Goal: Task Accomplishment & Management: Complete application form

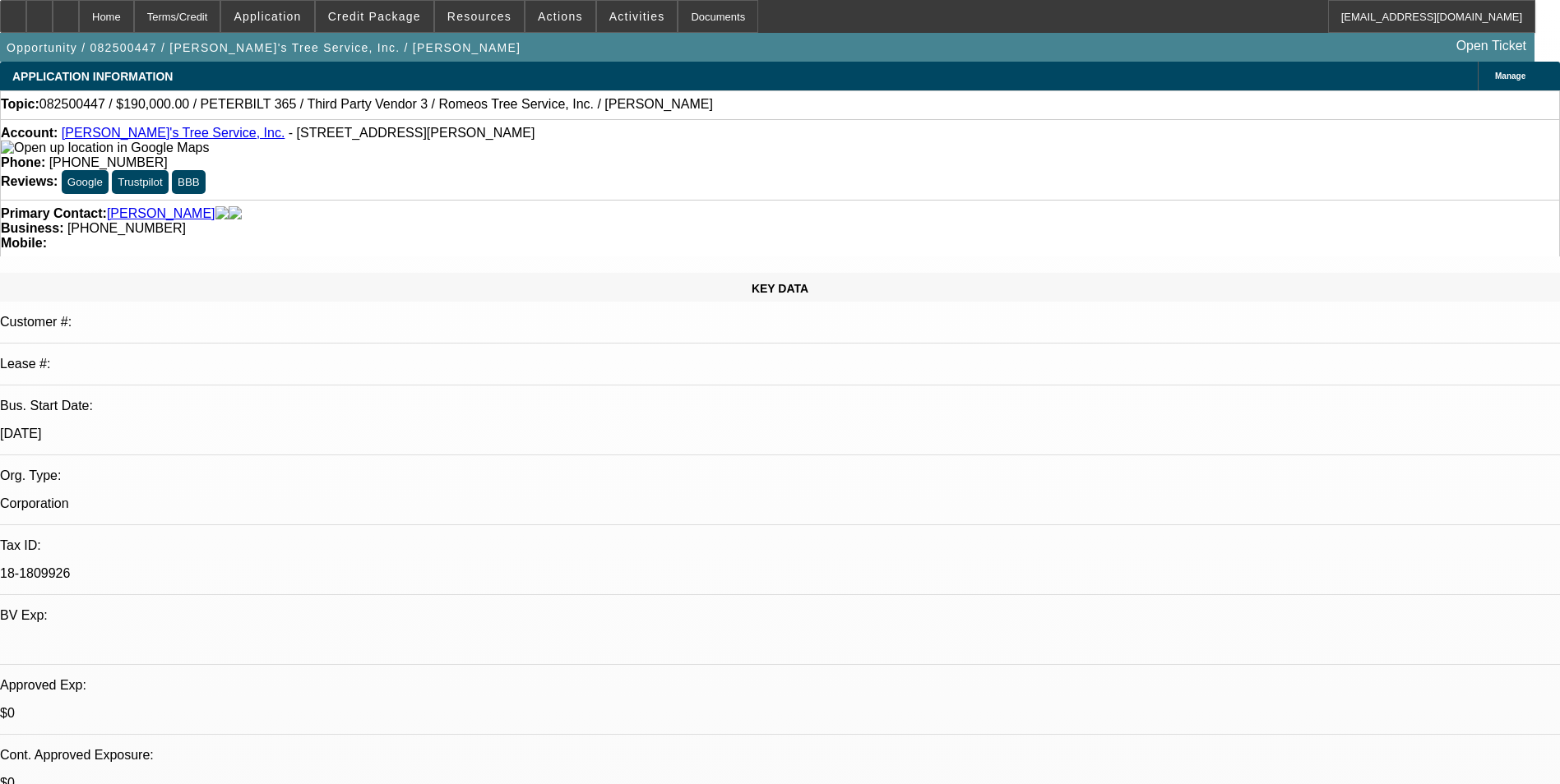
select select "0"
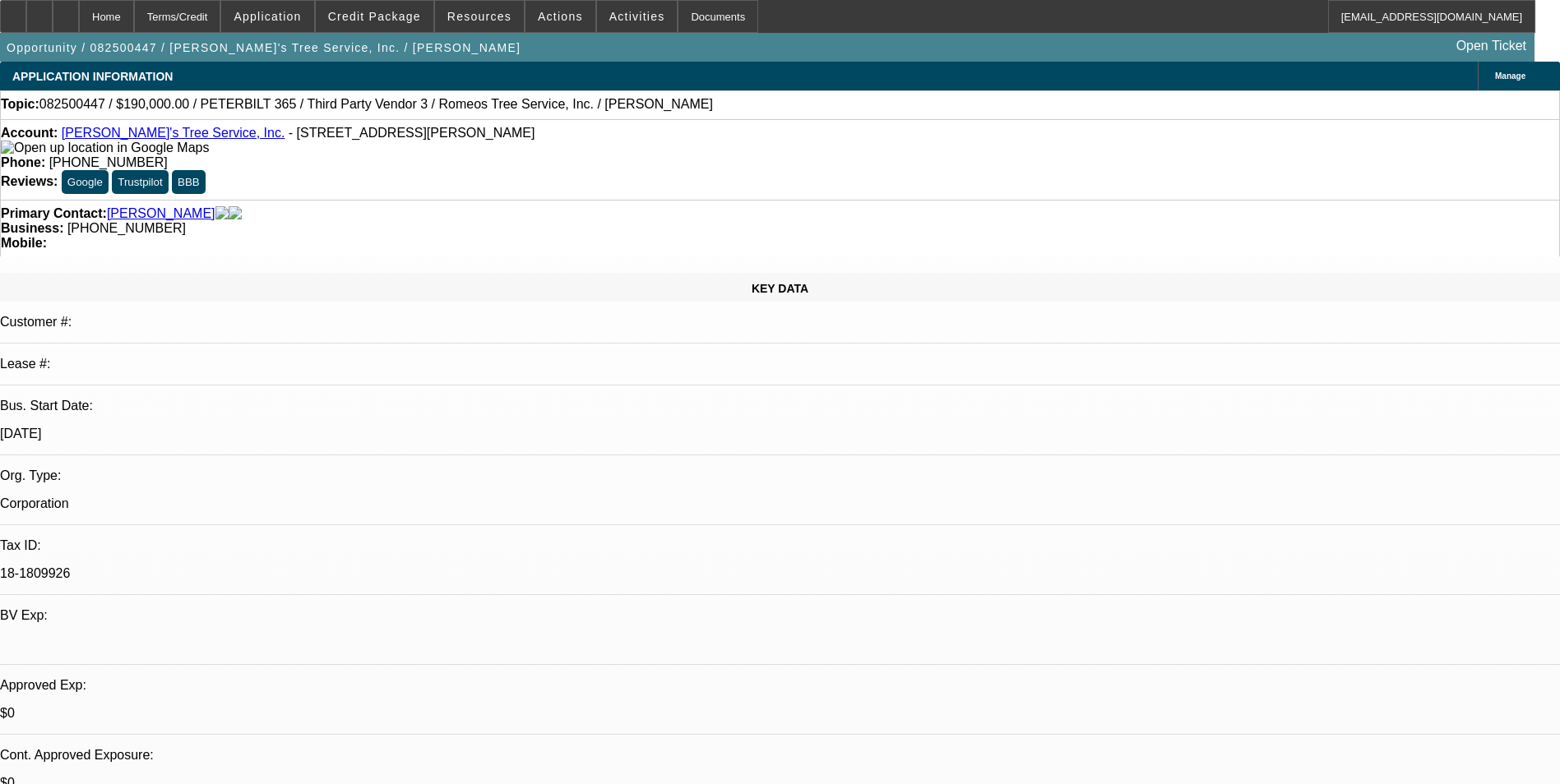
select select "0"
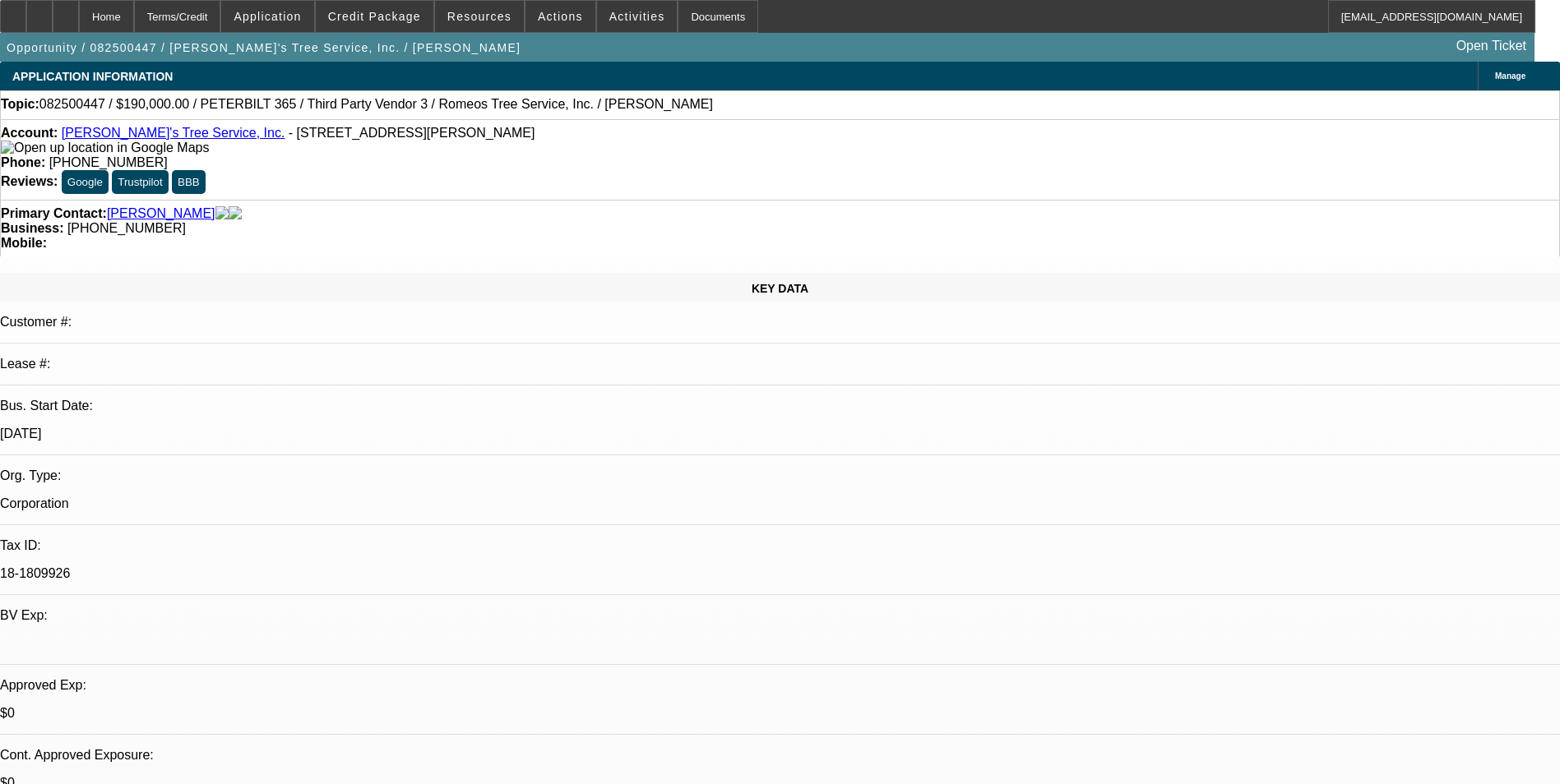
select select "0"
select select "1"
select select "3"
select select "6"
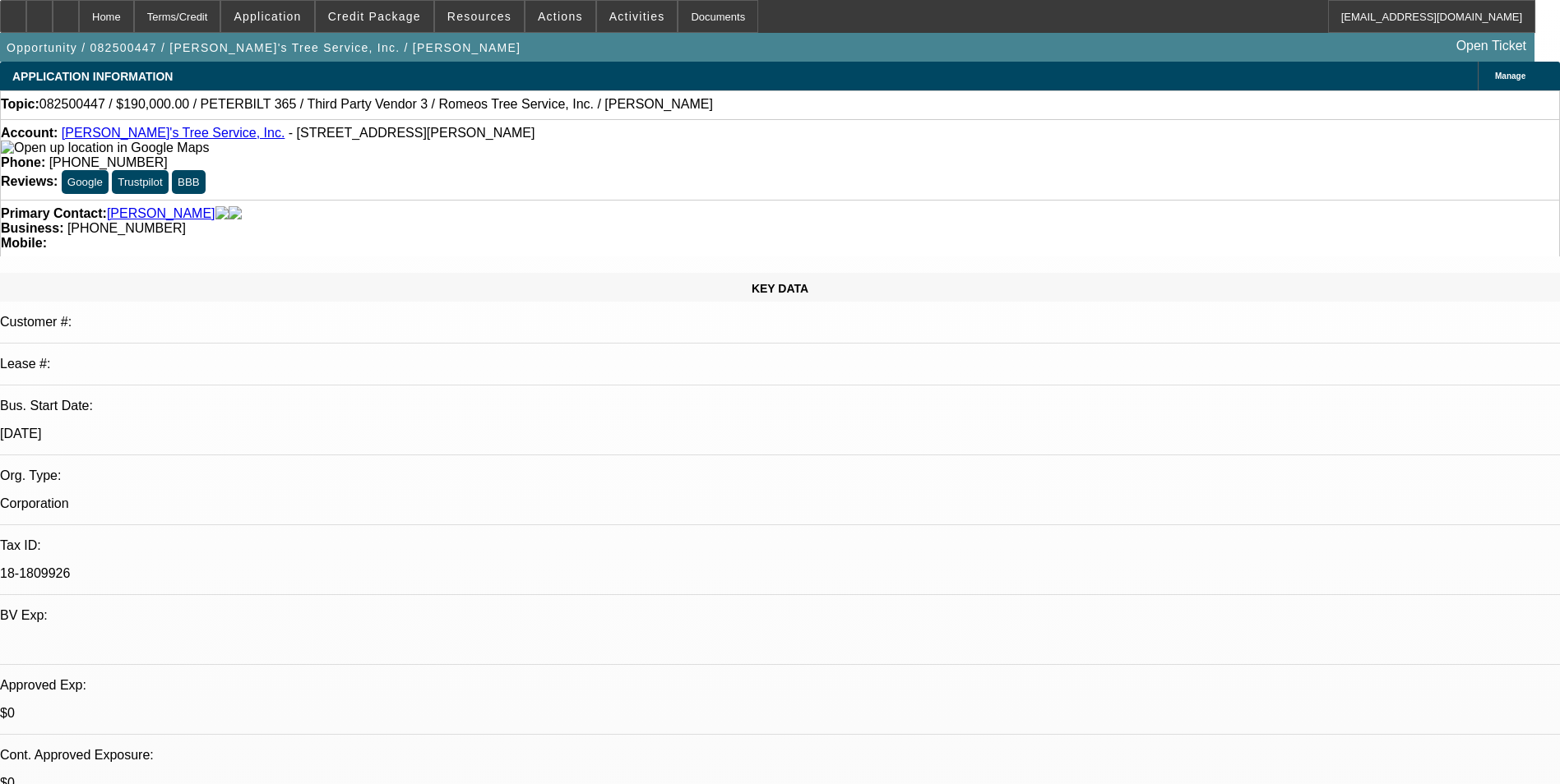
select select "1"
select select "3"
select select "6"
select select "1"
select select "2"
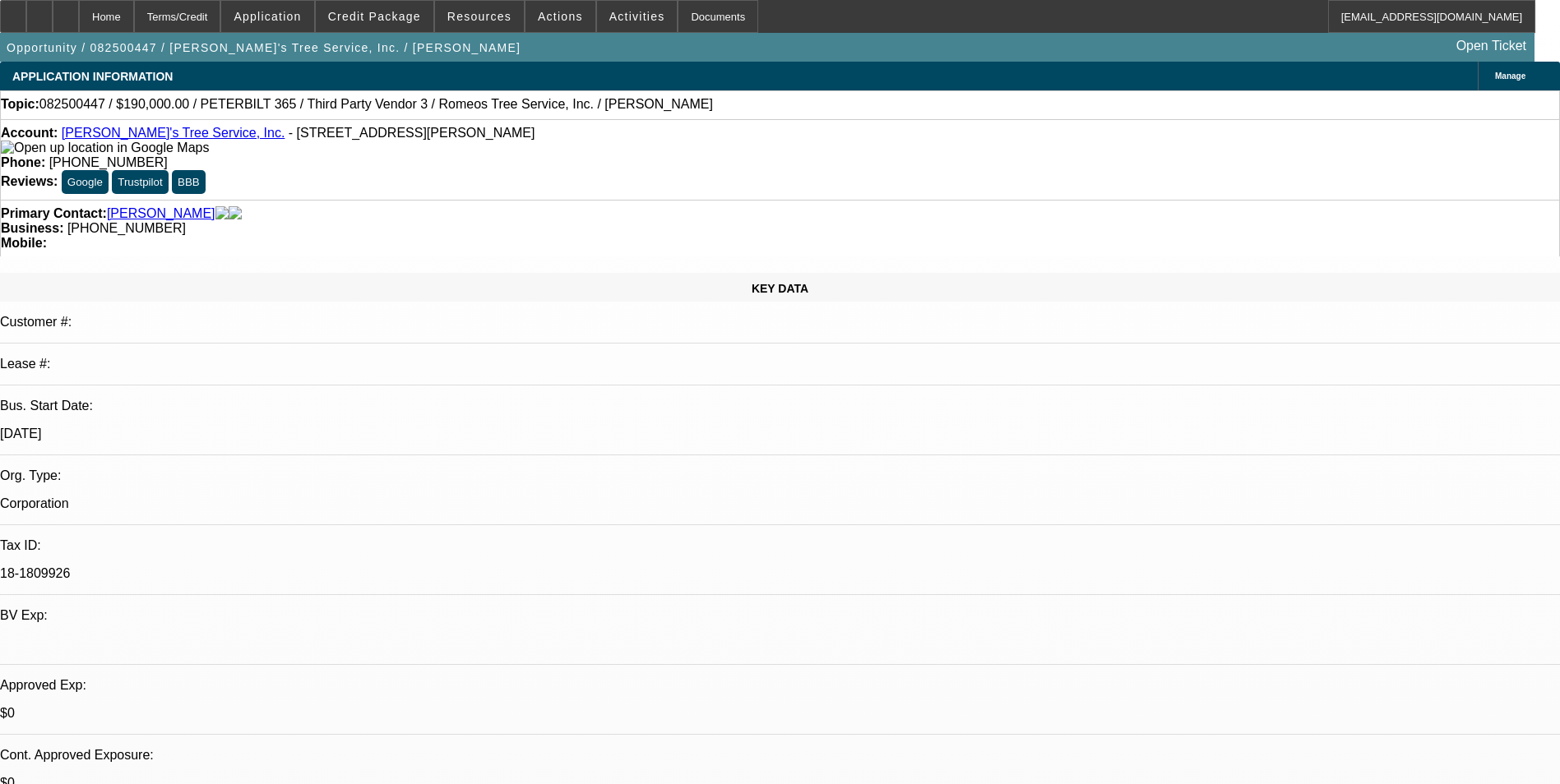
select select "6"
select select "1"
select select "2"
select select "6"
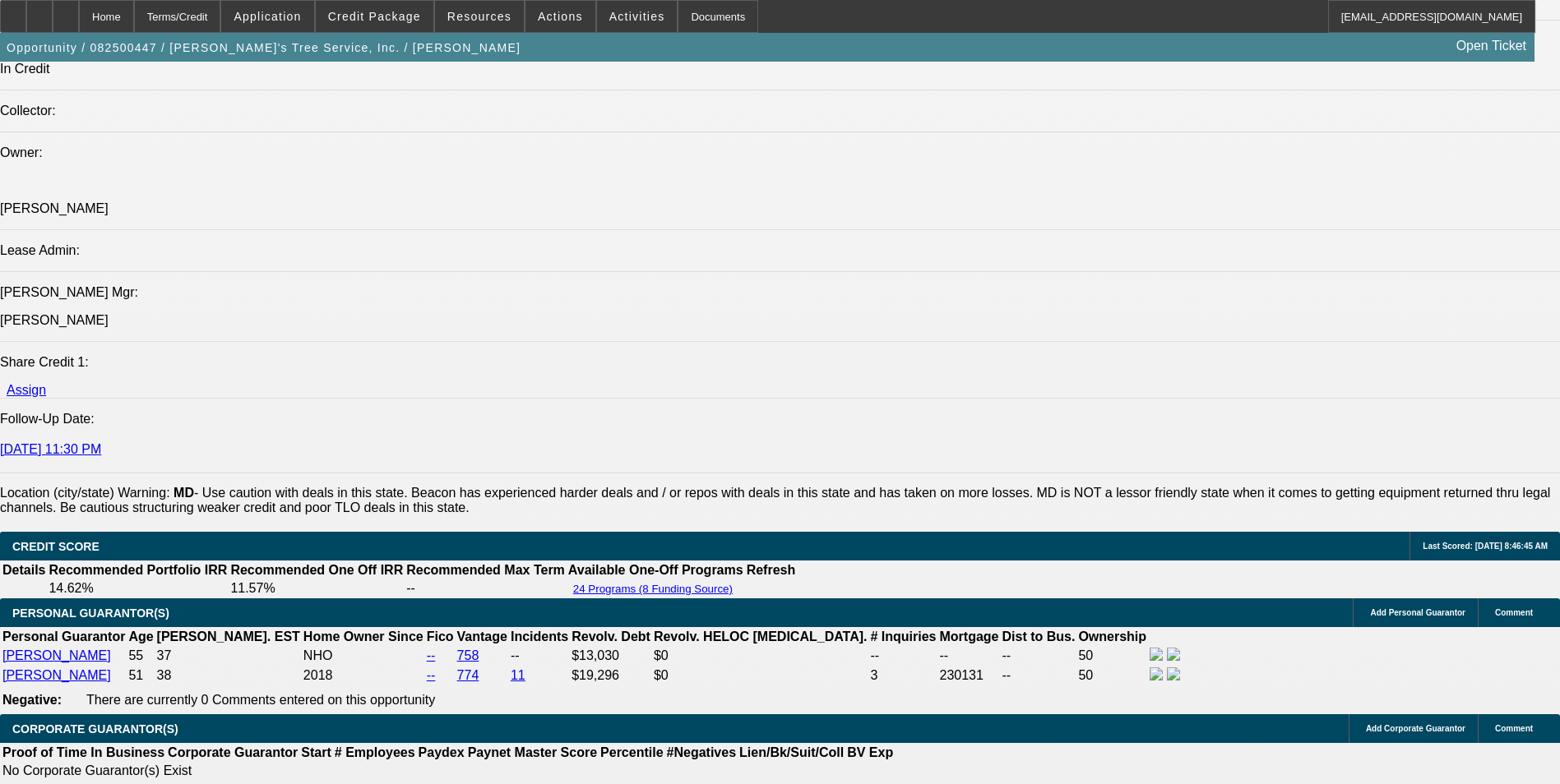
scroll to position [2466, 0]
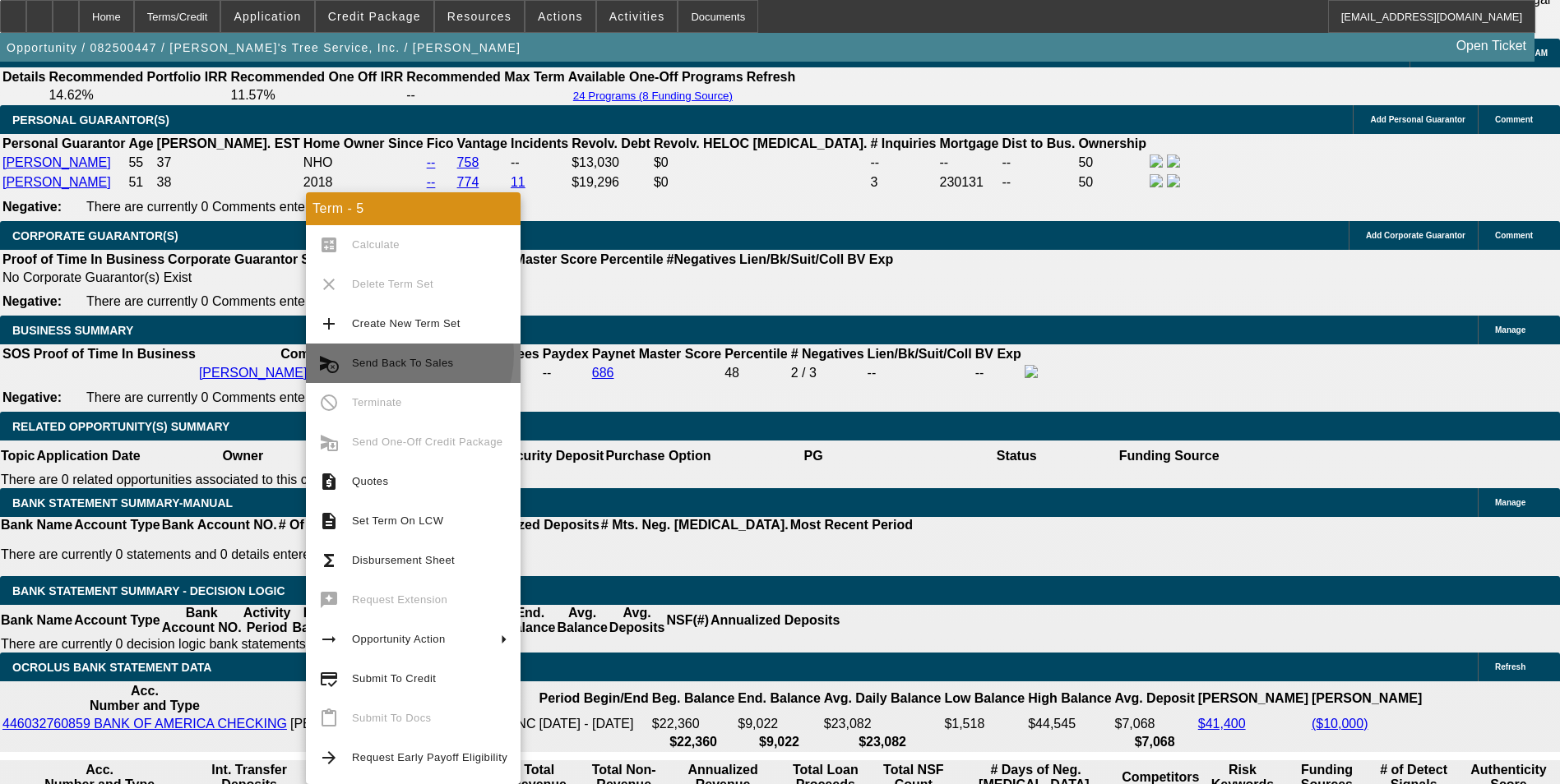
click at [394, 354] on span "Send Back To Sales" at bounding box center [429, 363] width 156 height 20
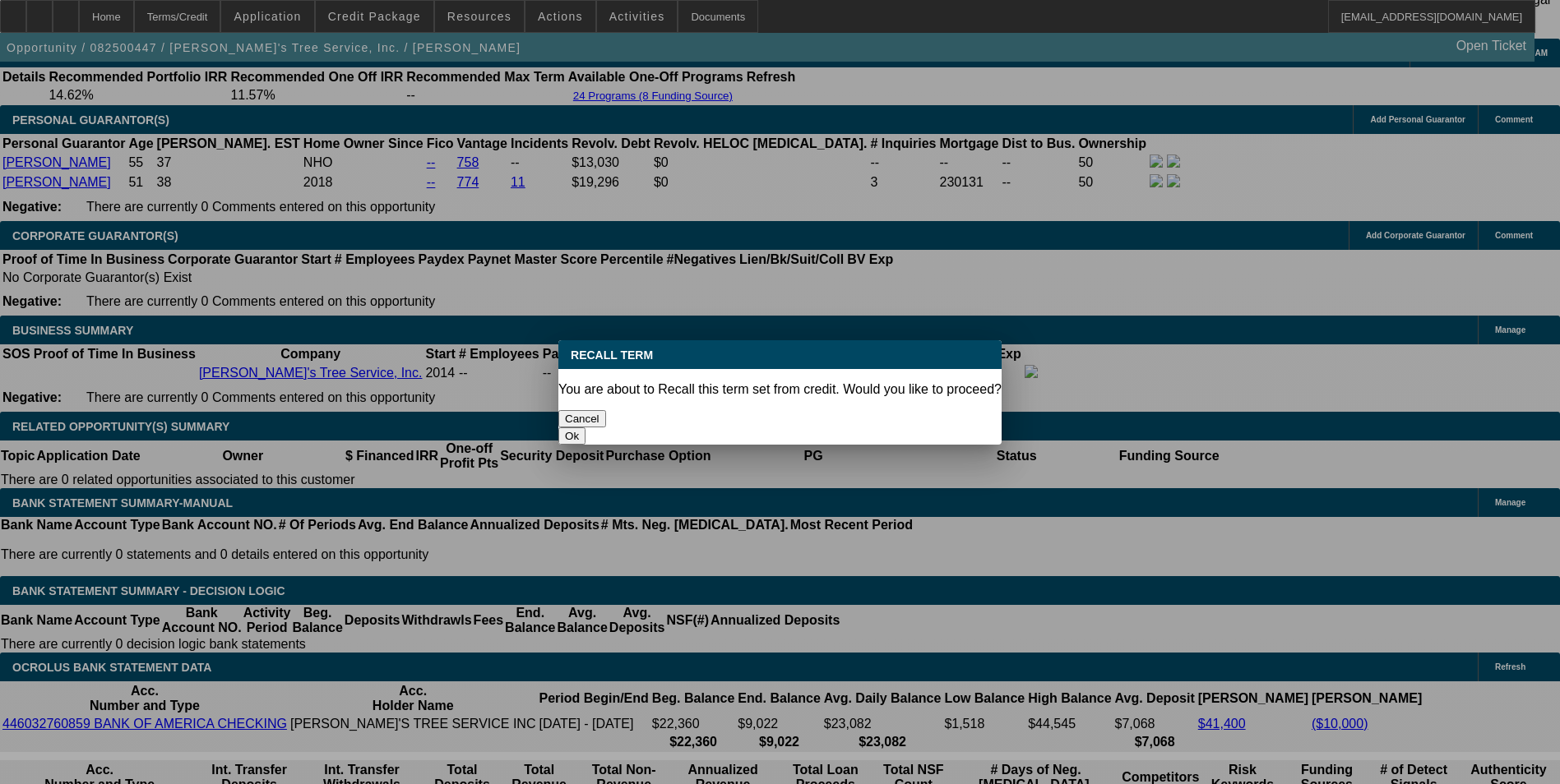
click at [585, 427] on button "Ok" at bounding box center [572, 436] width 27 height 17
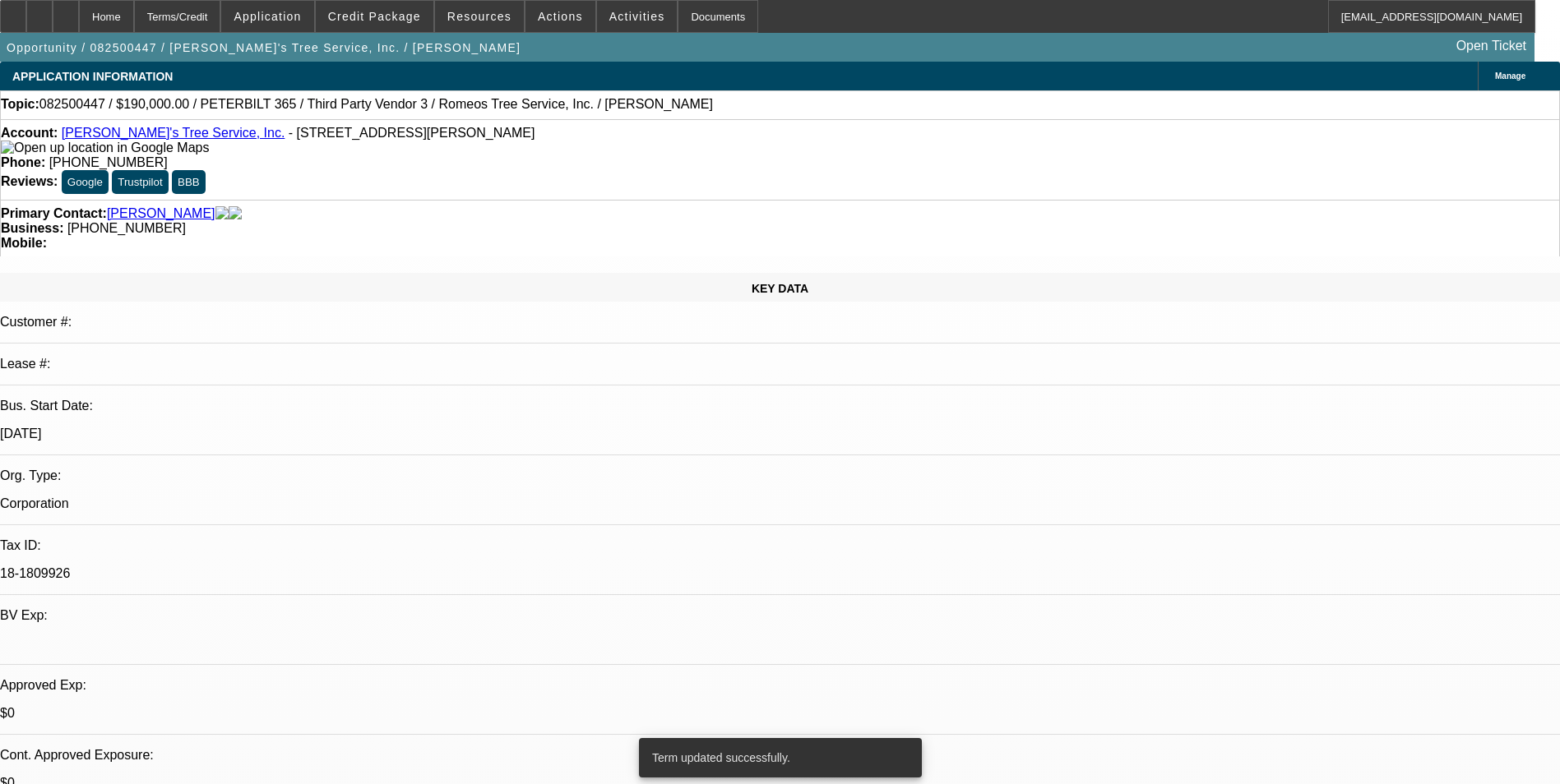
select select "0"
select select "3"
select select "0"
select select "6"
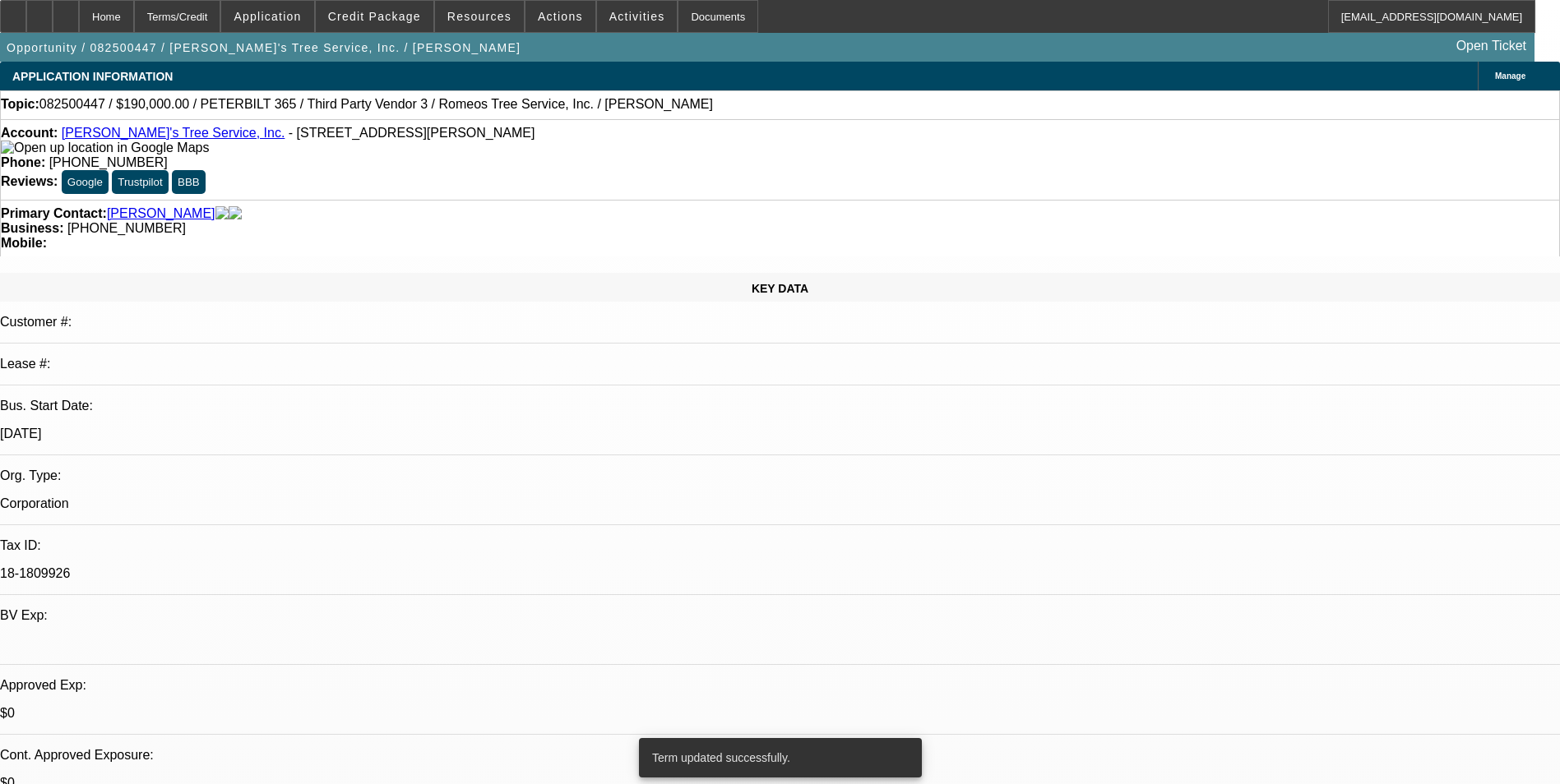
select select "0"
select select "3"
select select "0"
select select "6"
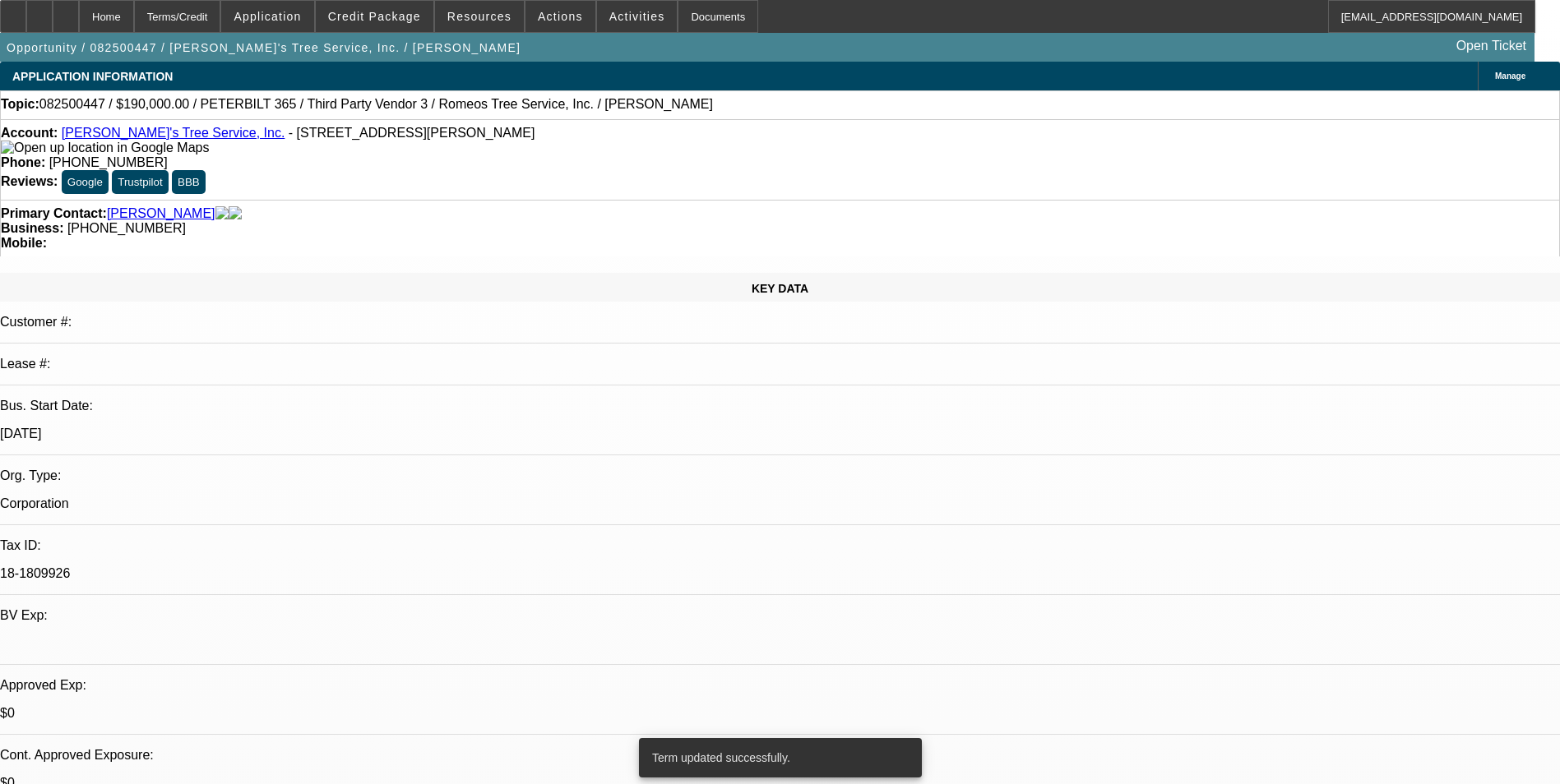
select select "0"
select select "3"
select select "0"
select select "6"
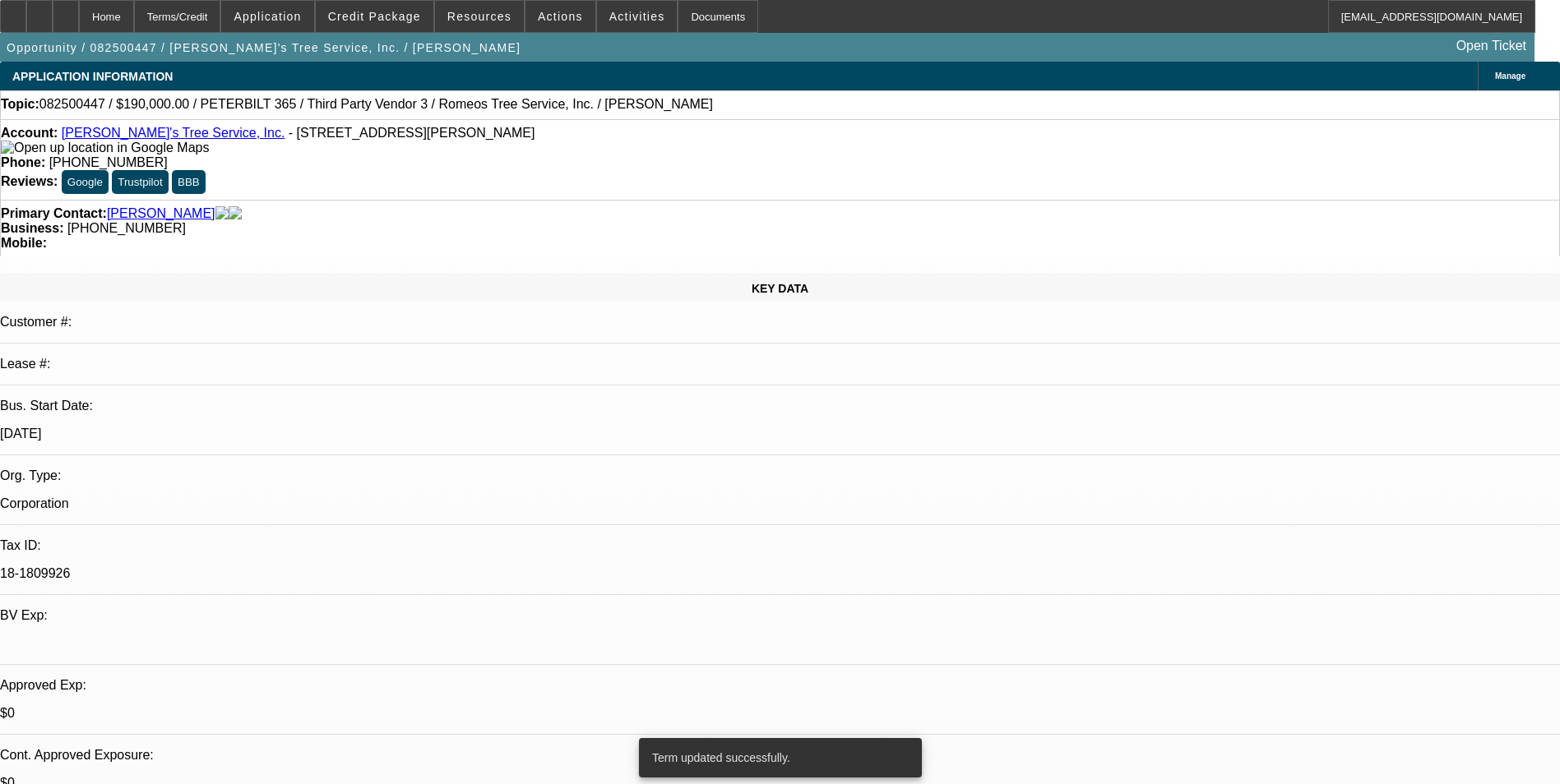
select select "0"
select select "2"
select select "0"
select select "6"
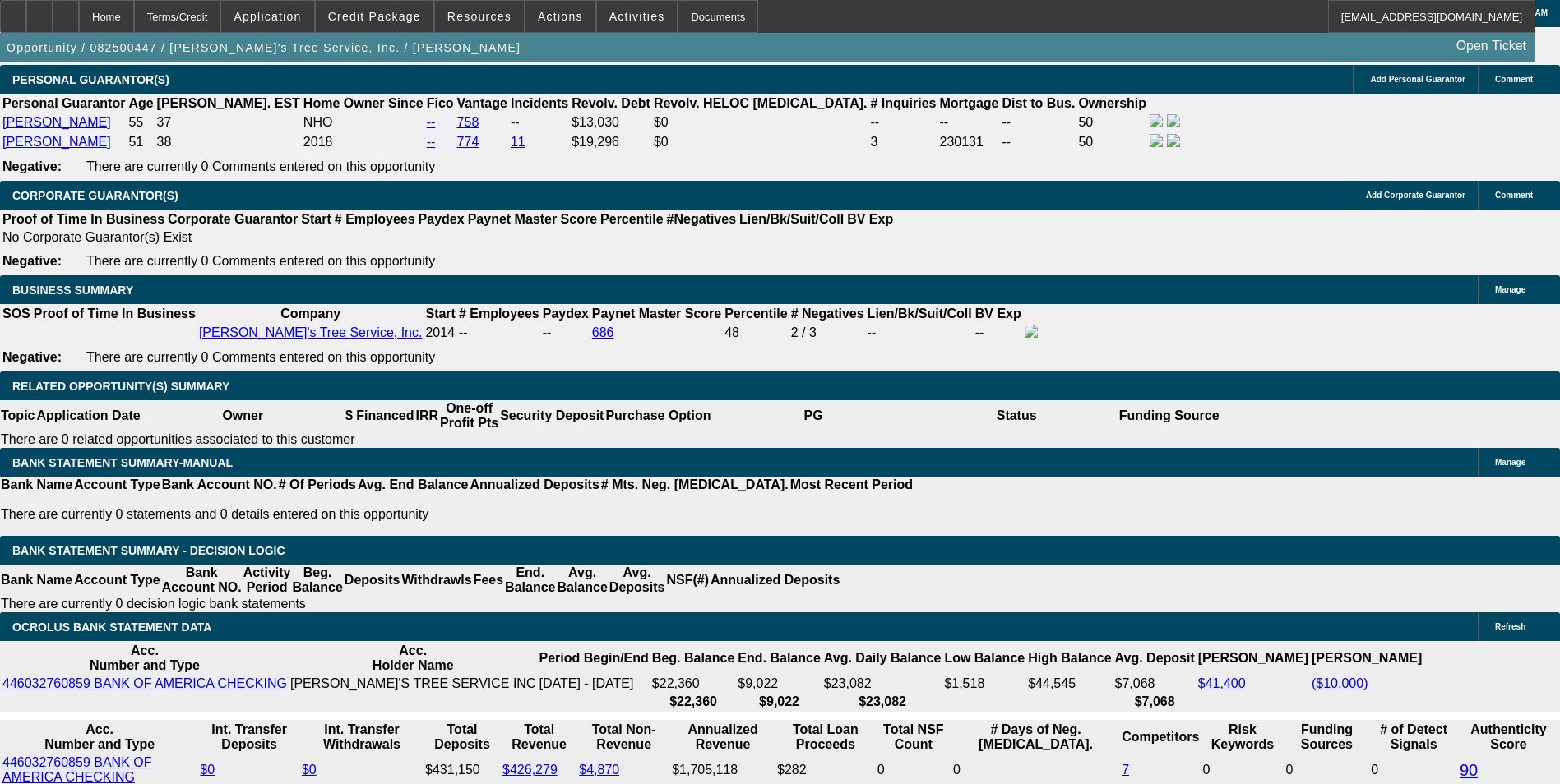
scroll to position [2549, 0]
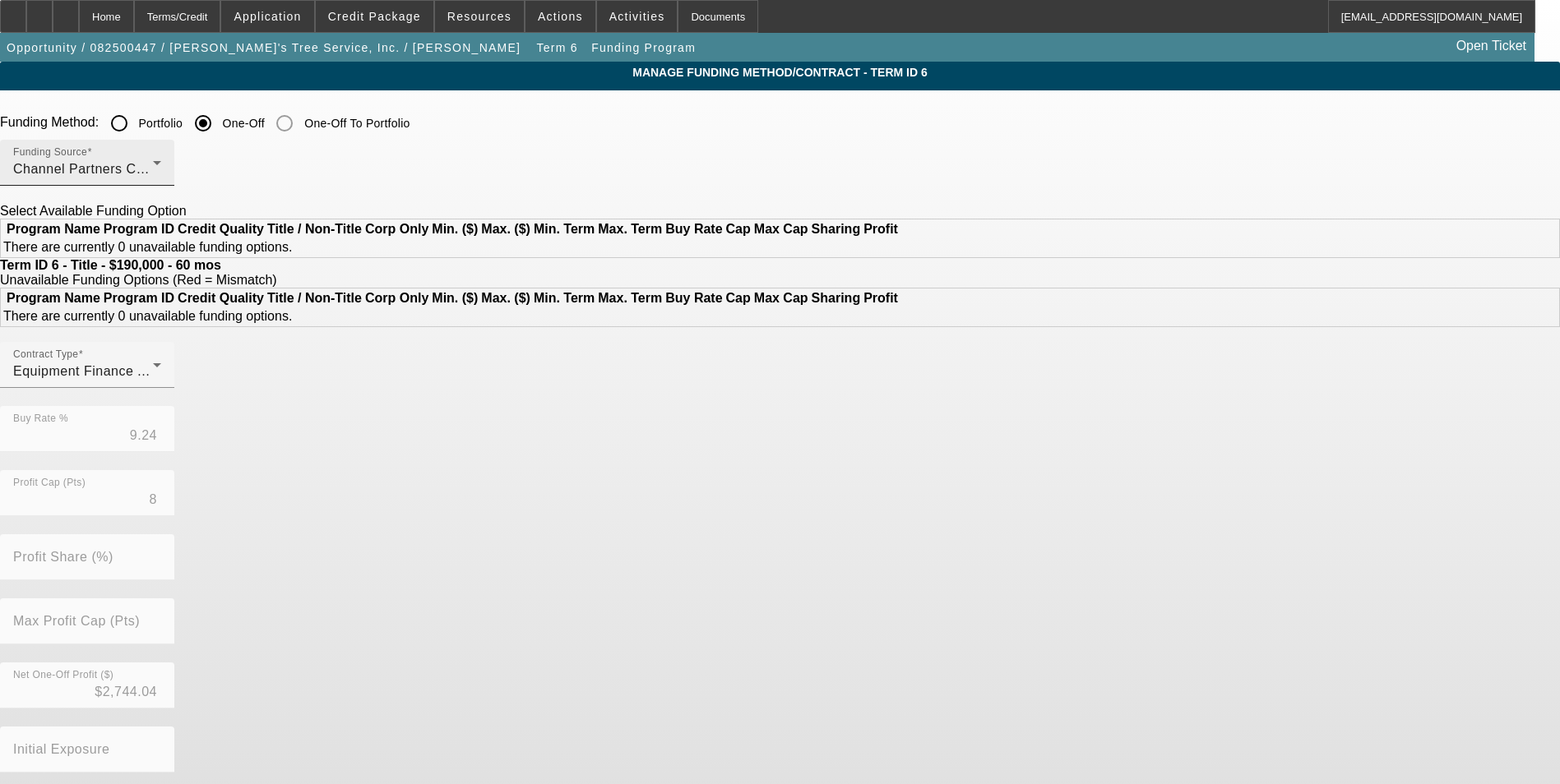
click at [153, 168] on div "Channel Partners Capital LLC (EF)" at bounding box center [83, 169] width 140 height 20
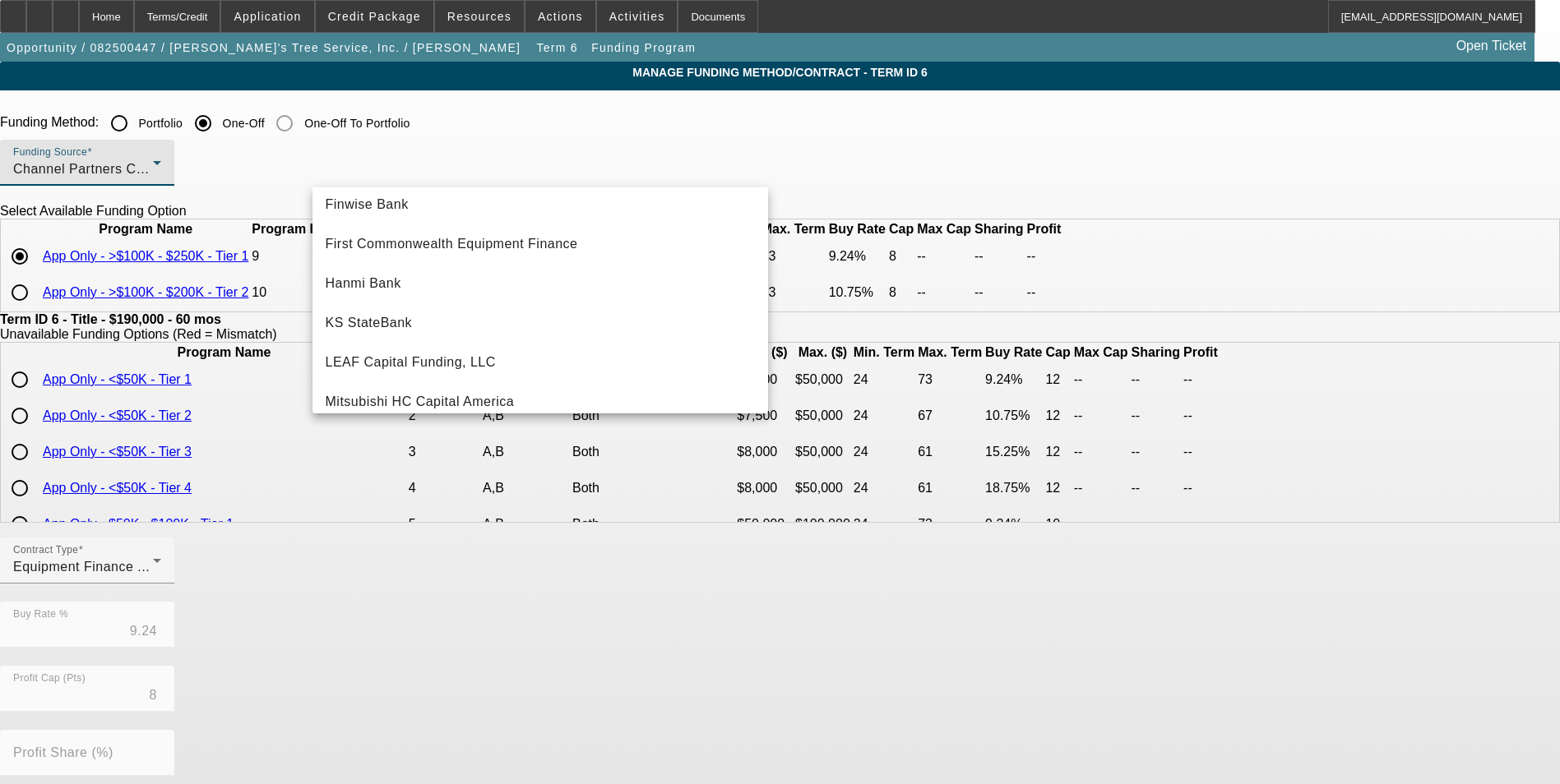
scroll to position [246, 0]
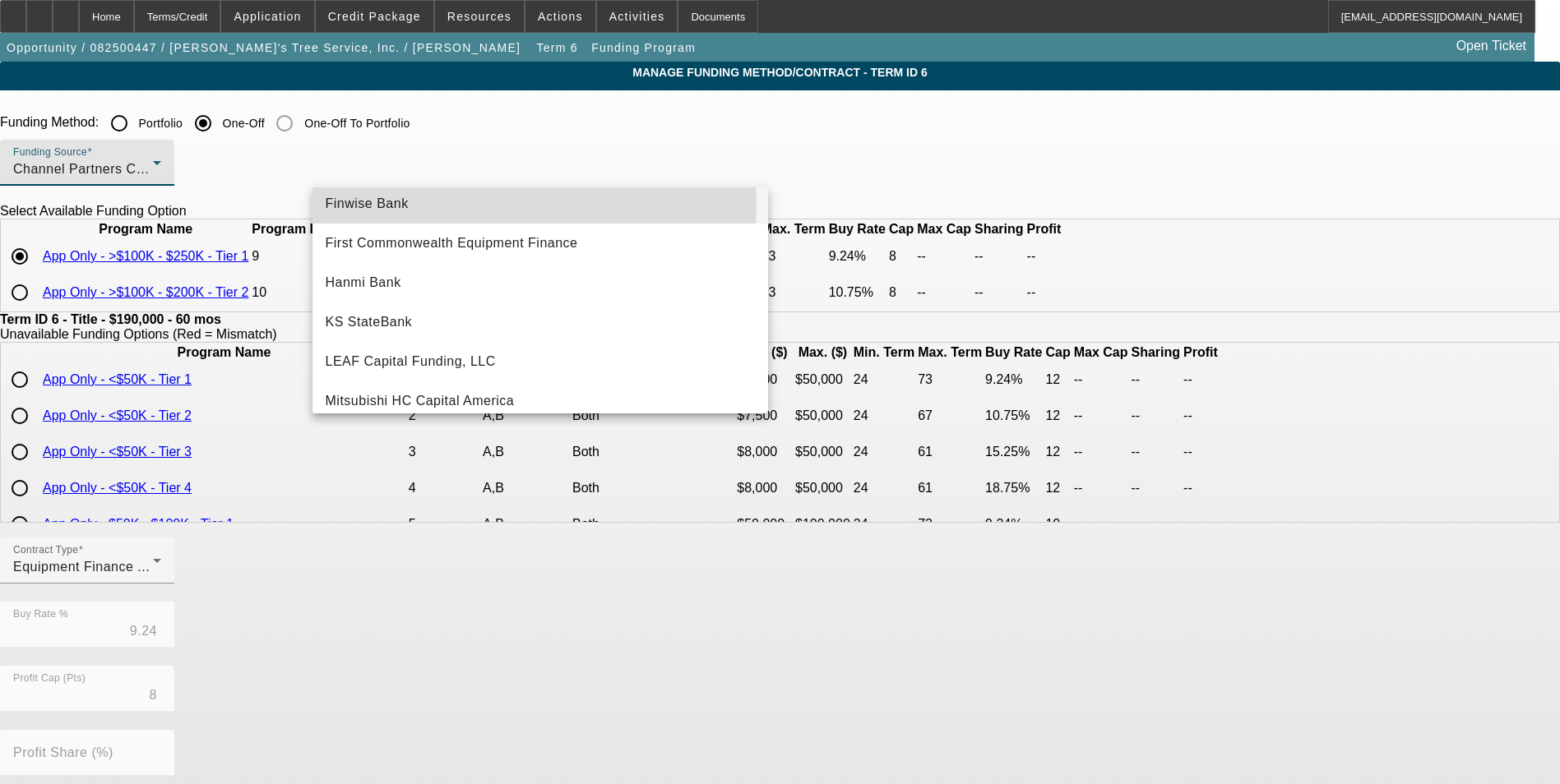
click at [506, 206] on mat-option "Finwise Bank" at bounding box center [540, 204] width 456 height 40
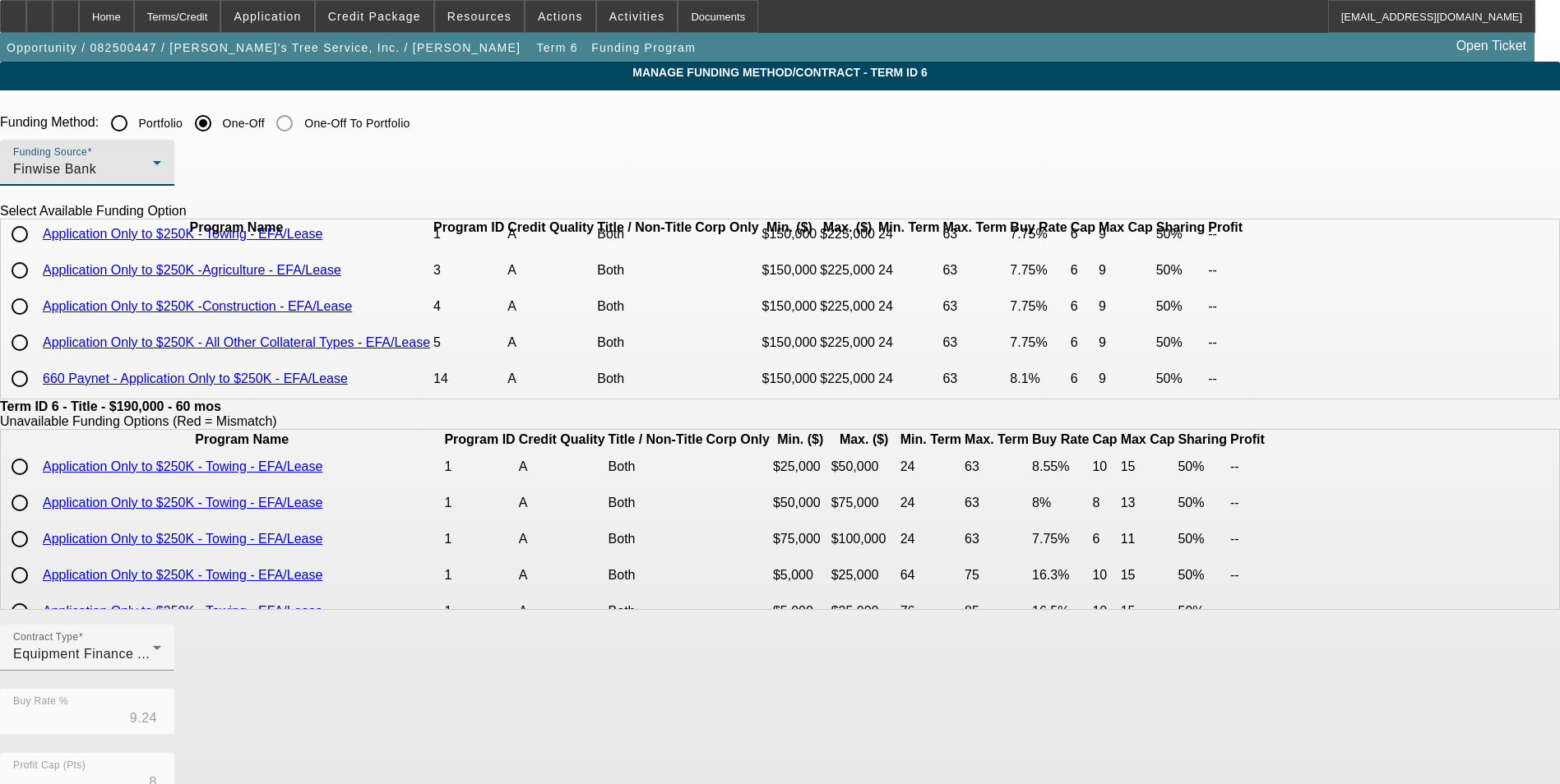
scroll to position [72, 0]
click at [36, 346] on input "radio" at bounding box center [19, 342] width 33 height 33
radio input "true"
type input "7.75"
type input "6"
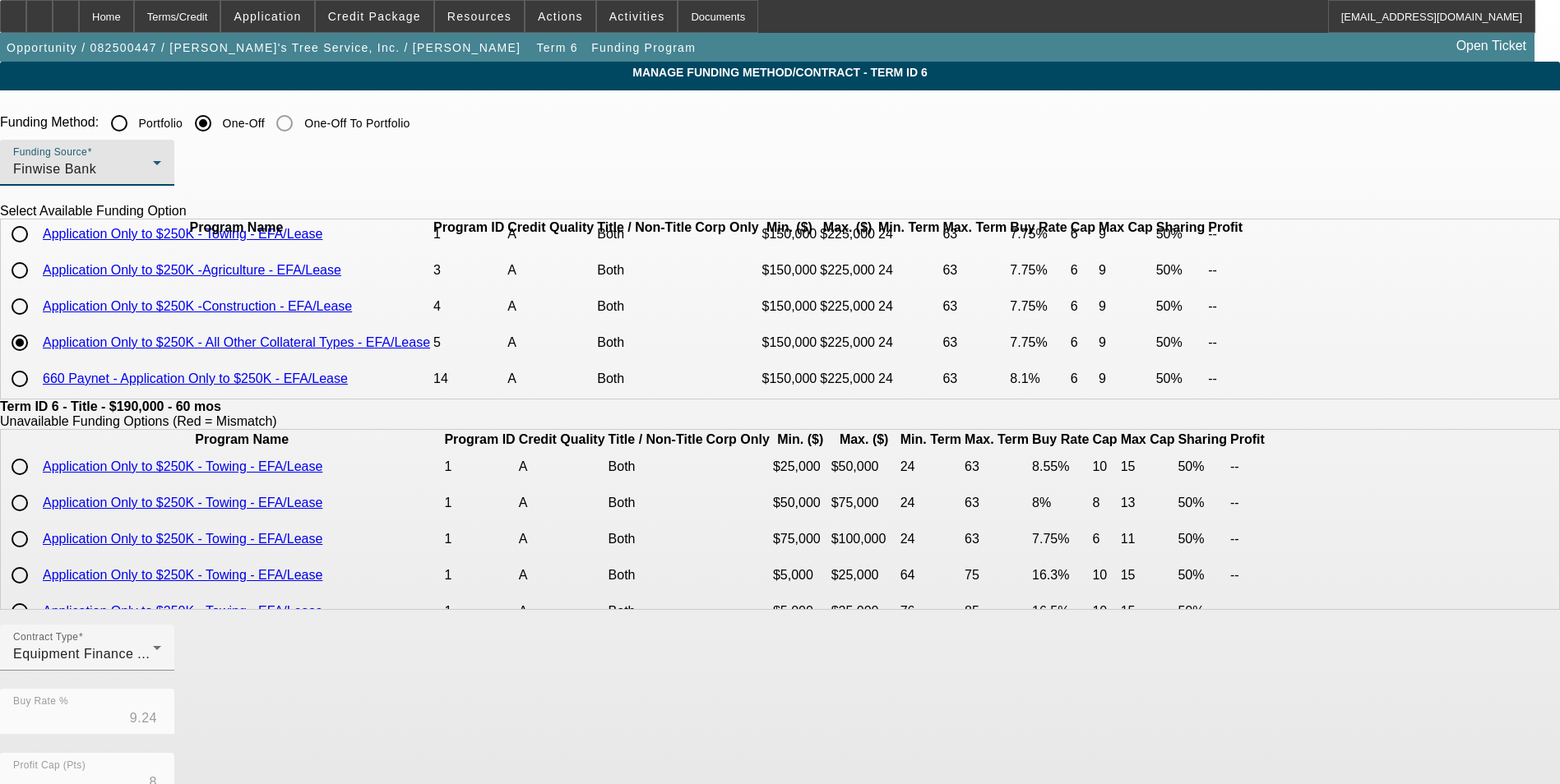
type input "50.00"
type input "9"
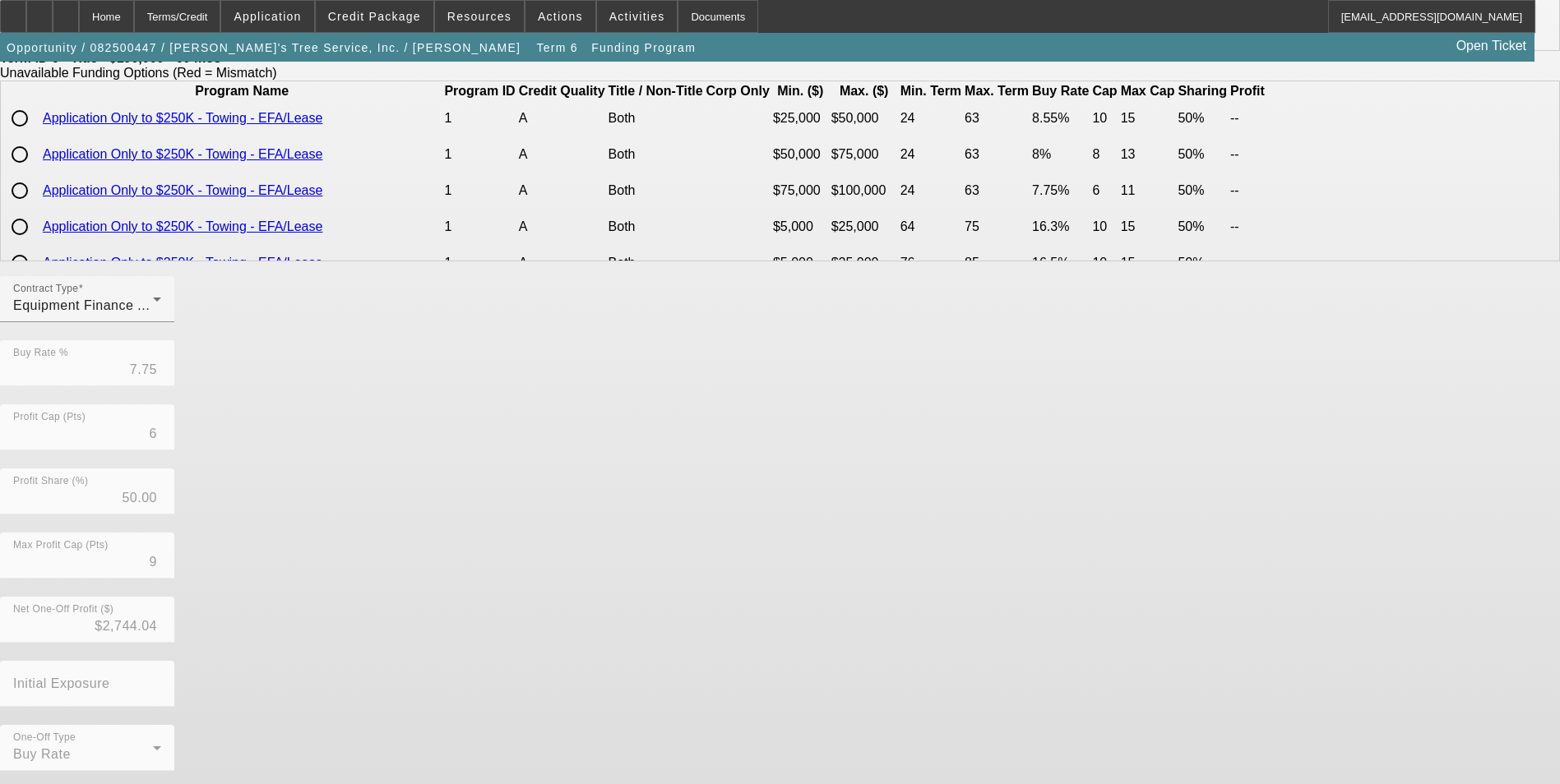
scroll to position [353, 0]
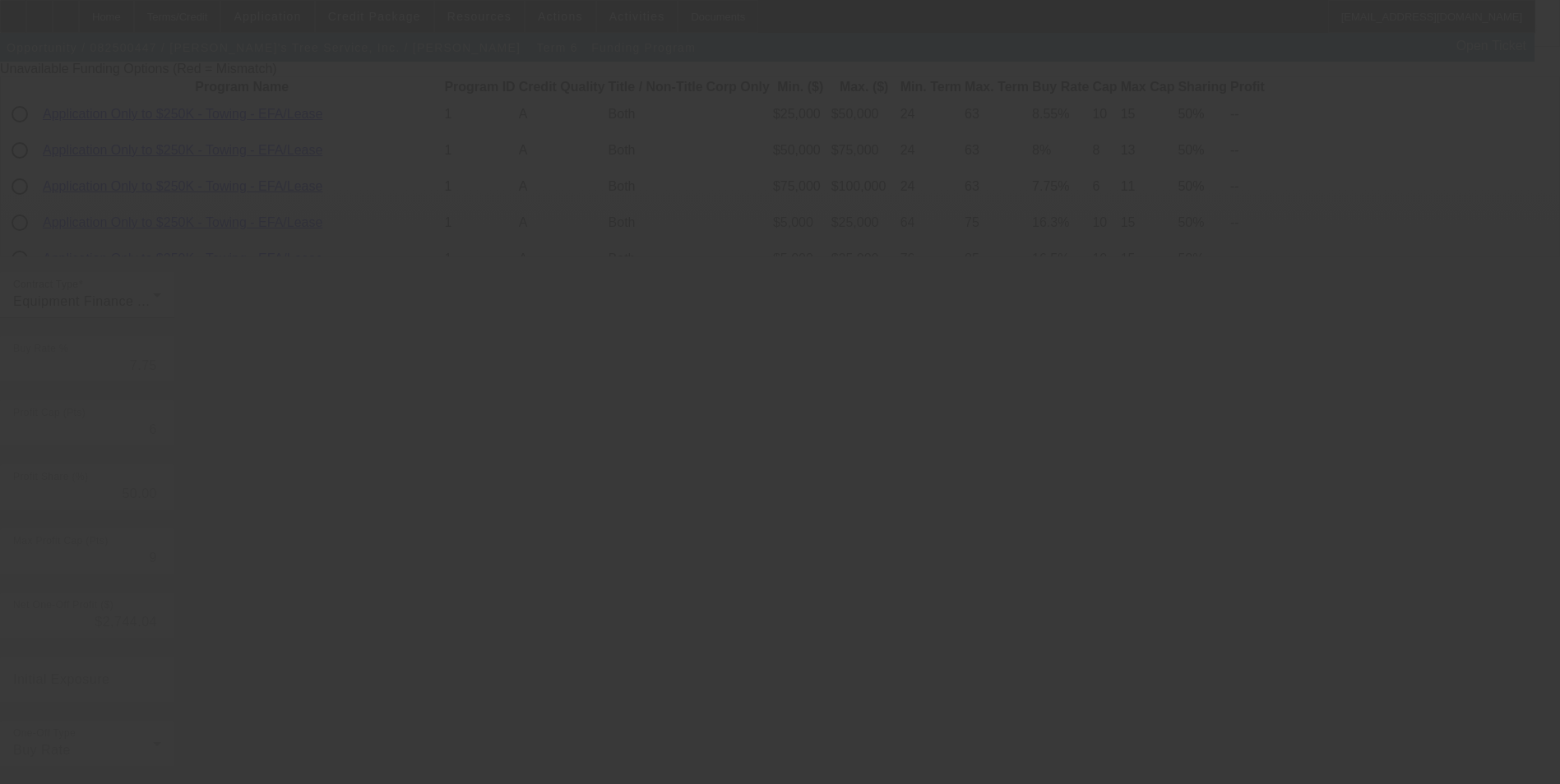
type input "9.24"
type input "8"
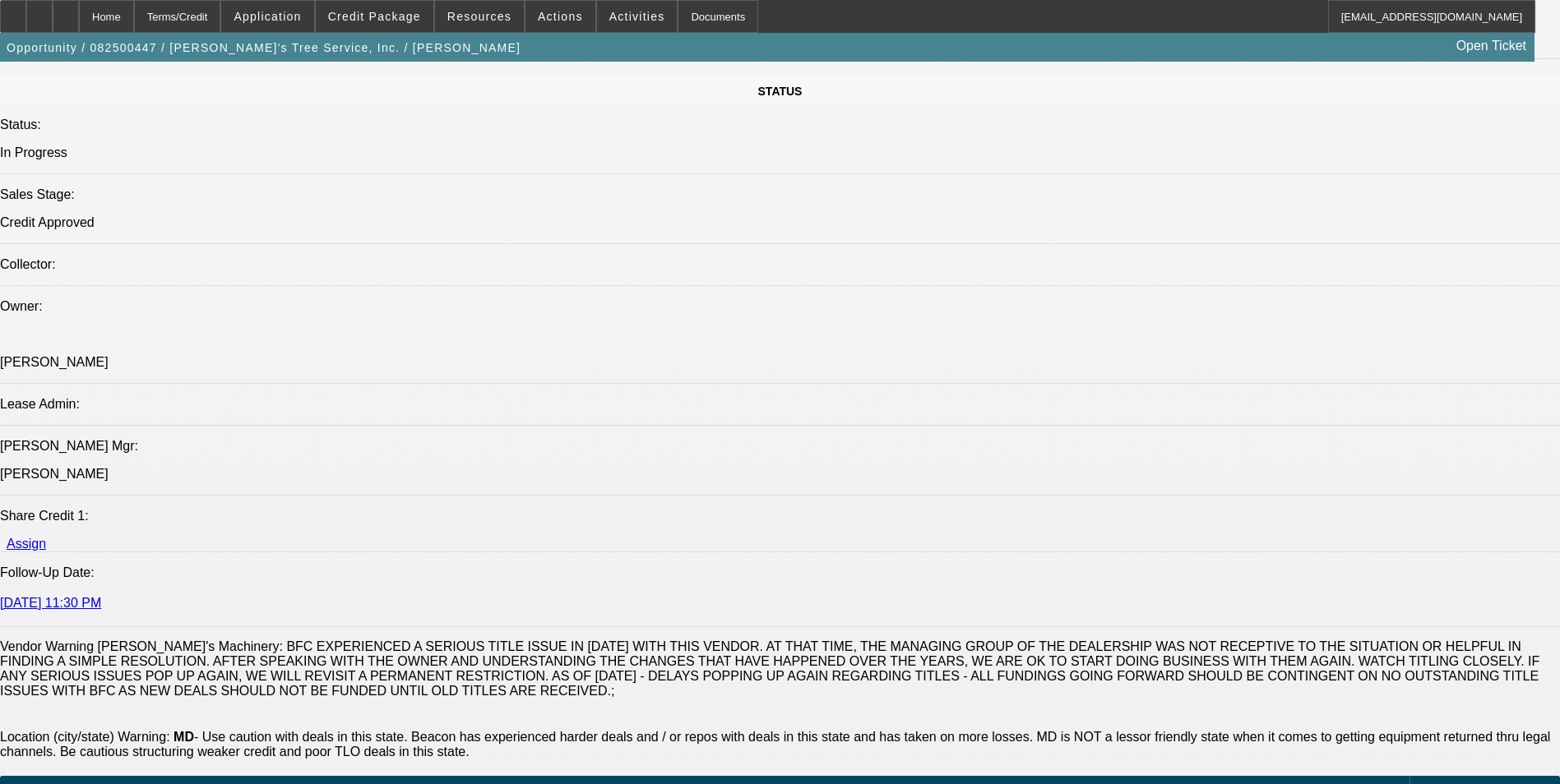
select select "0"
select select "3"
select select "0"
select select "6"
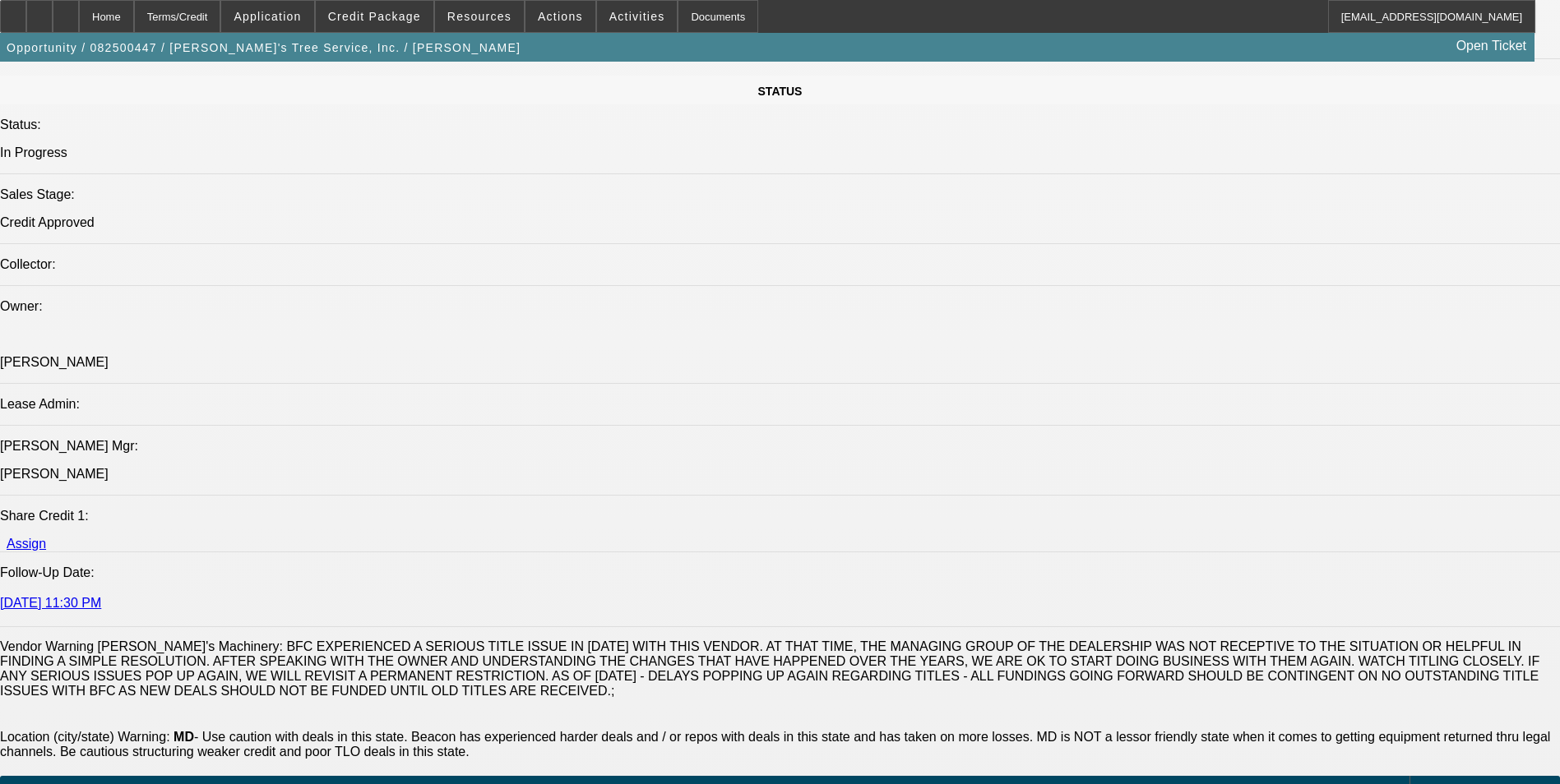
select select "0"
select select "3"
select select "0"
select select "6"
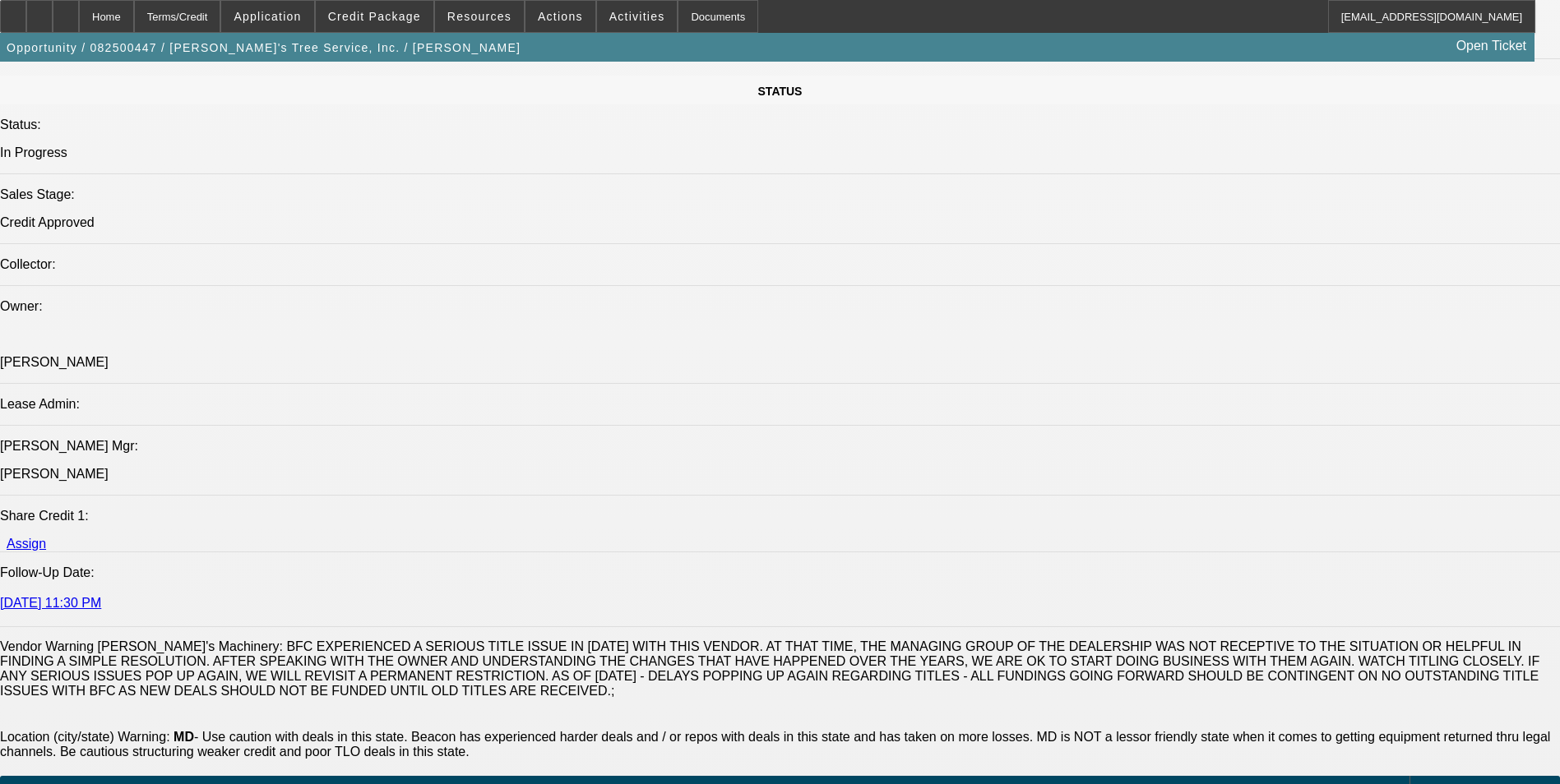
select select "0"
select select "3"
select select "0"
select select "6"
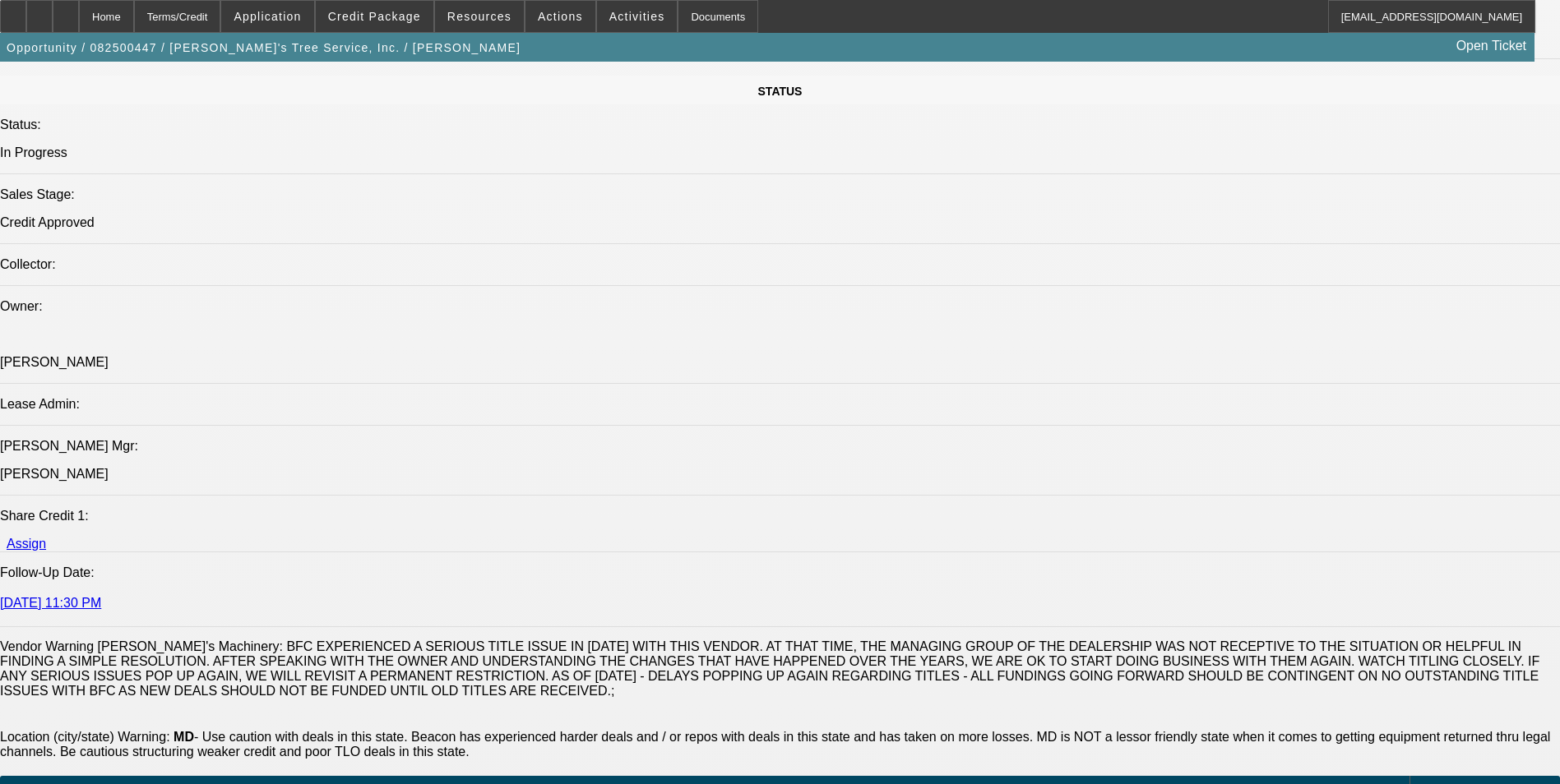
select select "0"
select select "2"
select select "0"
select select "6"
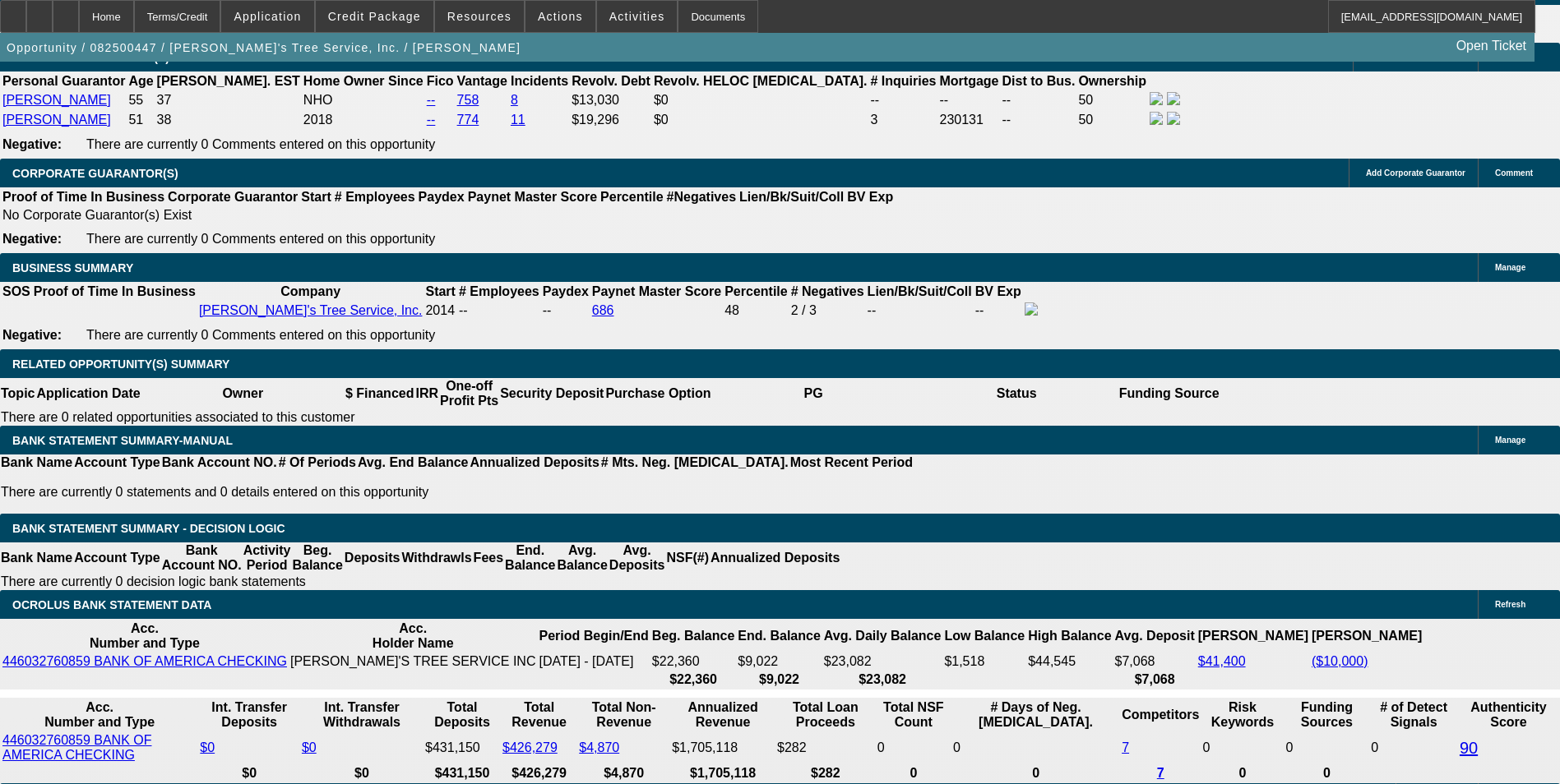
scroll to position [2664, 0]
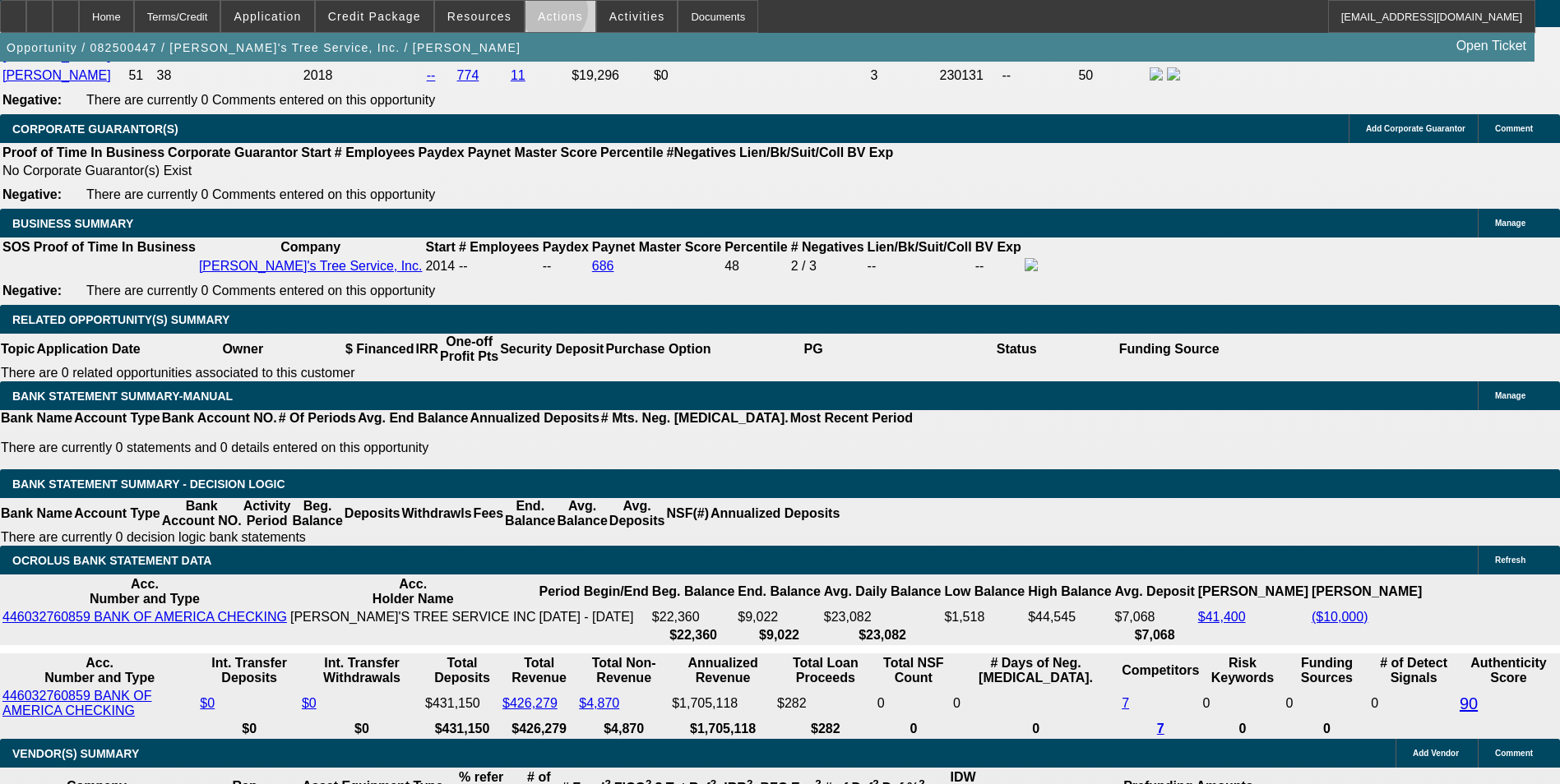
click at [547, 15] on span "Actions" at bounding box center [561, 16] width 45 height 13
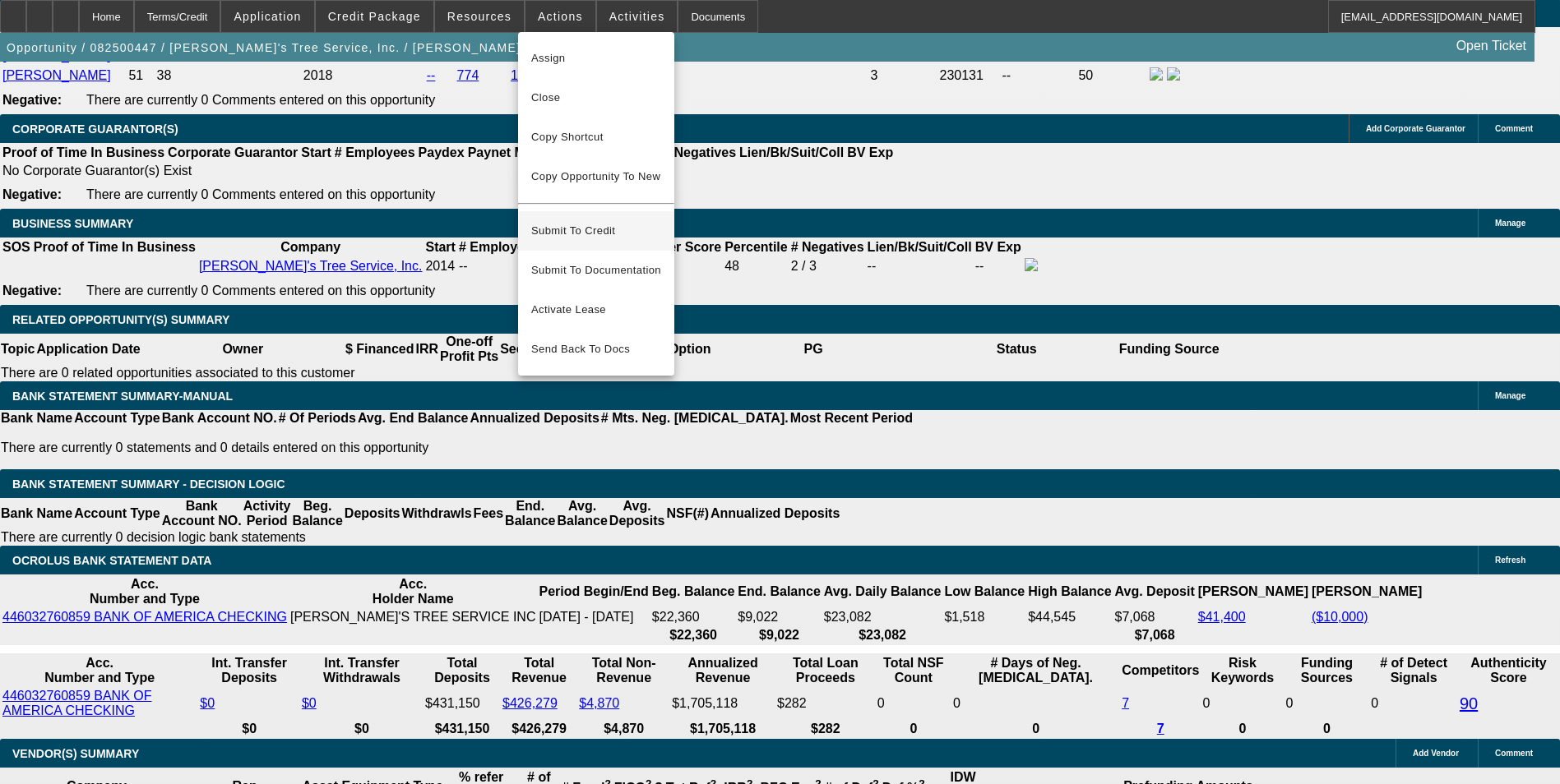
click at [604, 221] on span "Submit To Credit" at bounding box center [596, 230] width 130 height 20
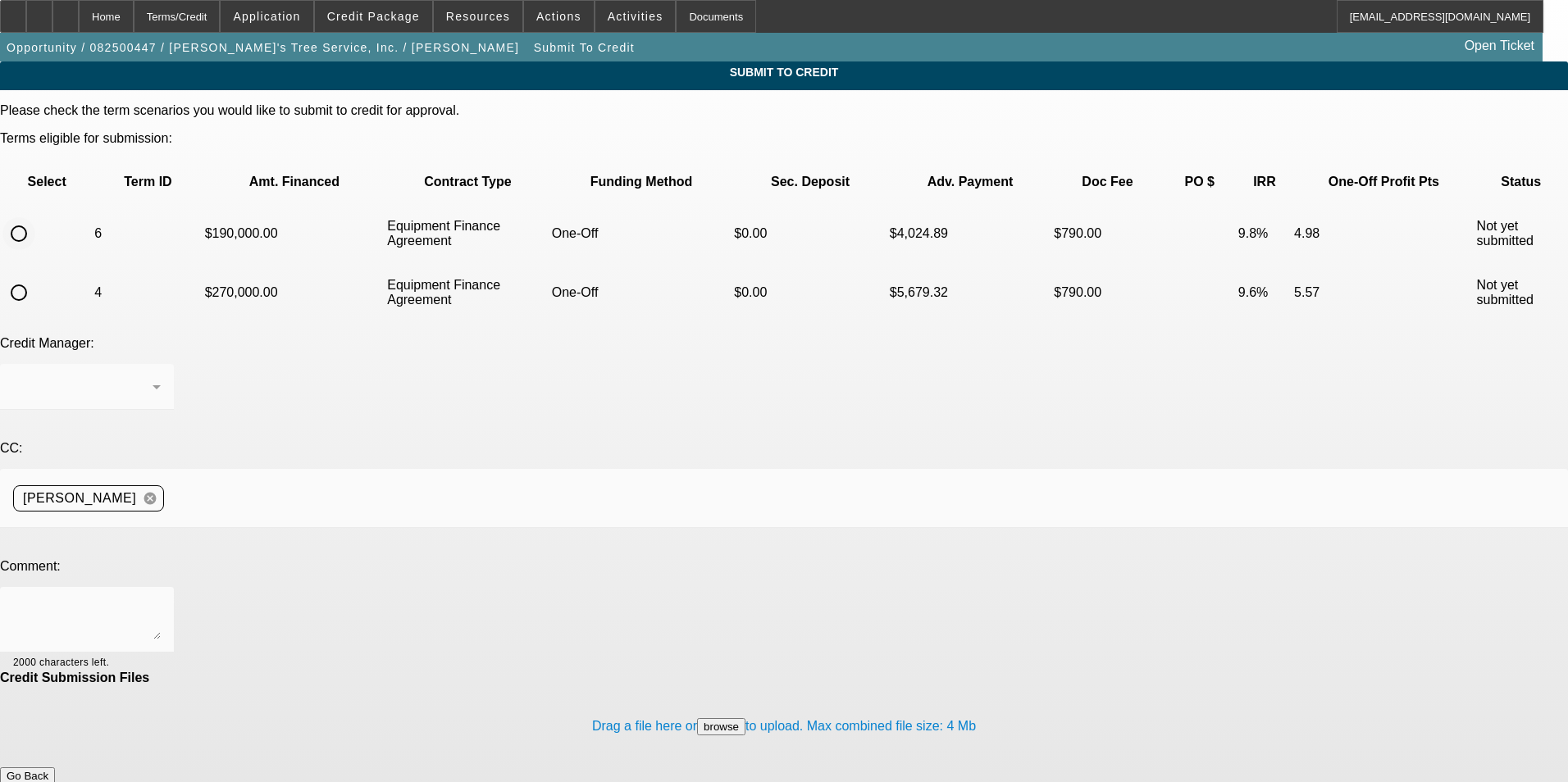
click at [35, 217] on input "radio" at bounding box center [19, 233] width 33 height 33
radio input "true"
click at [161, 600] on textarea at bounding box center [87, 620] width 148 height 40
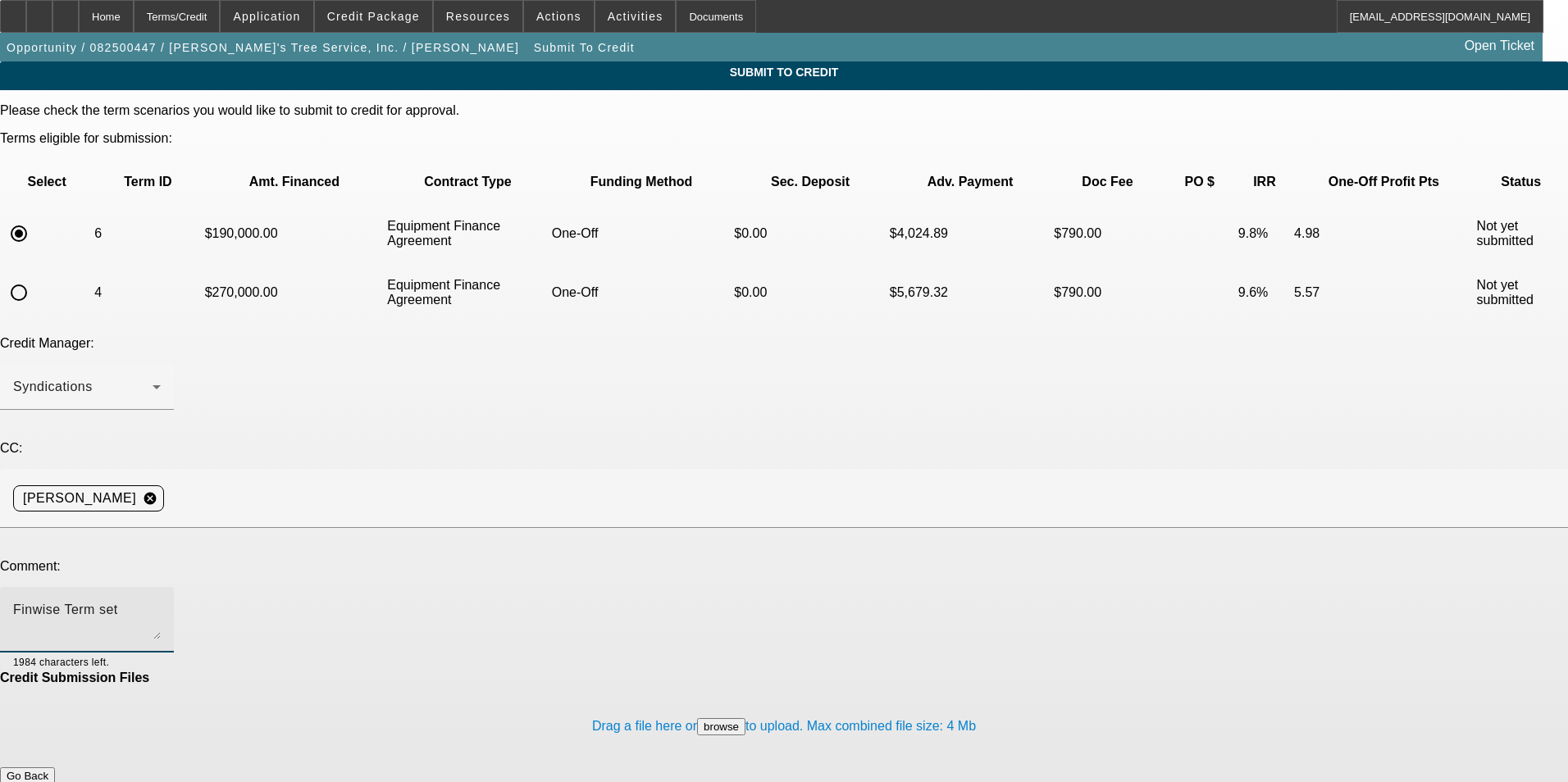
type textarea "Finwise Term set"
click at [47, 782] on button "Submit" at bounding box center [24, 793] width 47 height 17
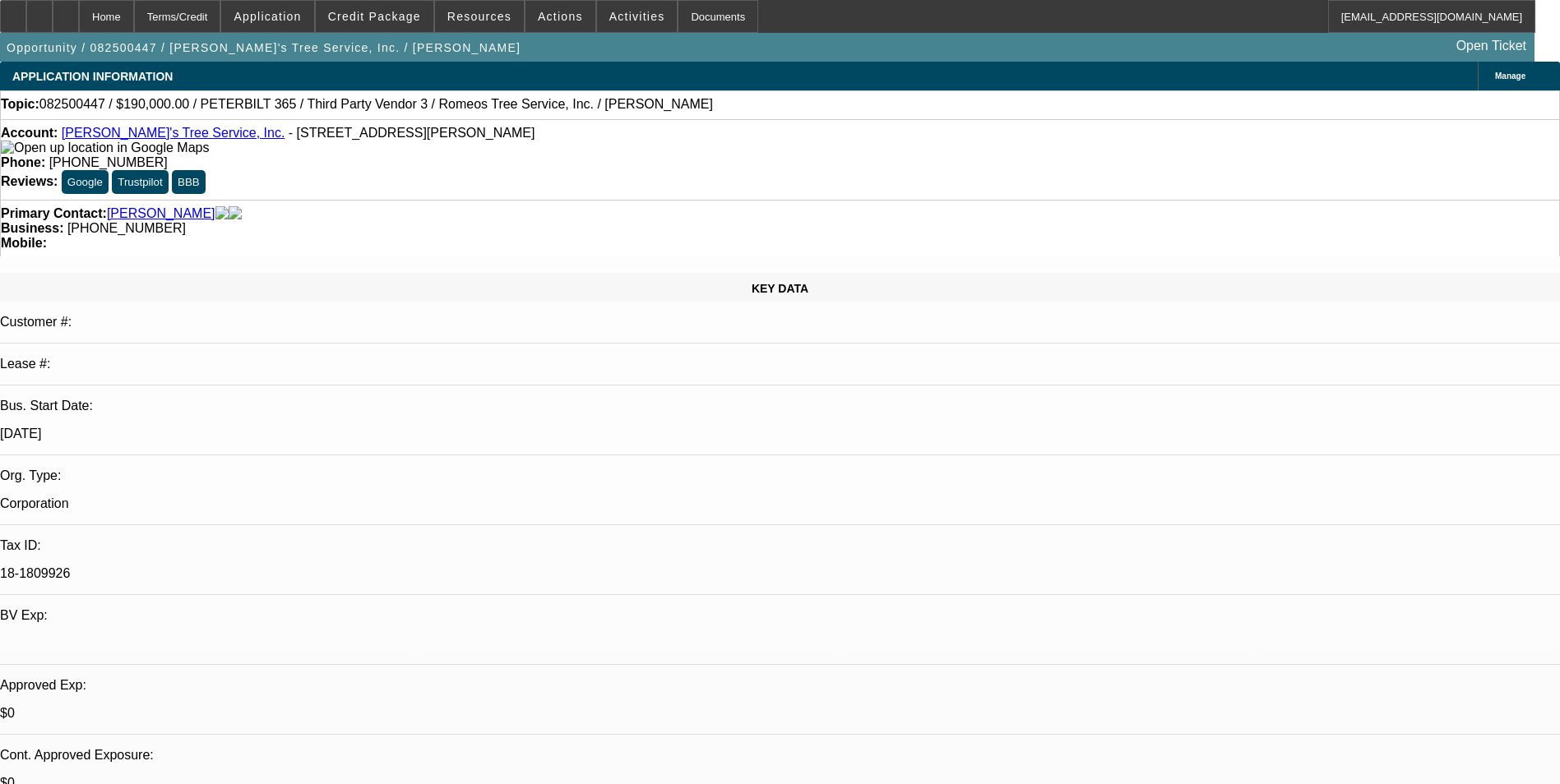
select select "0"
select select "3"
select select "0"
select select "6"
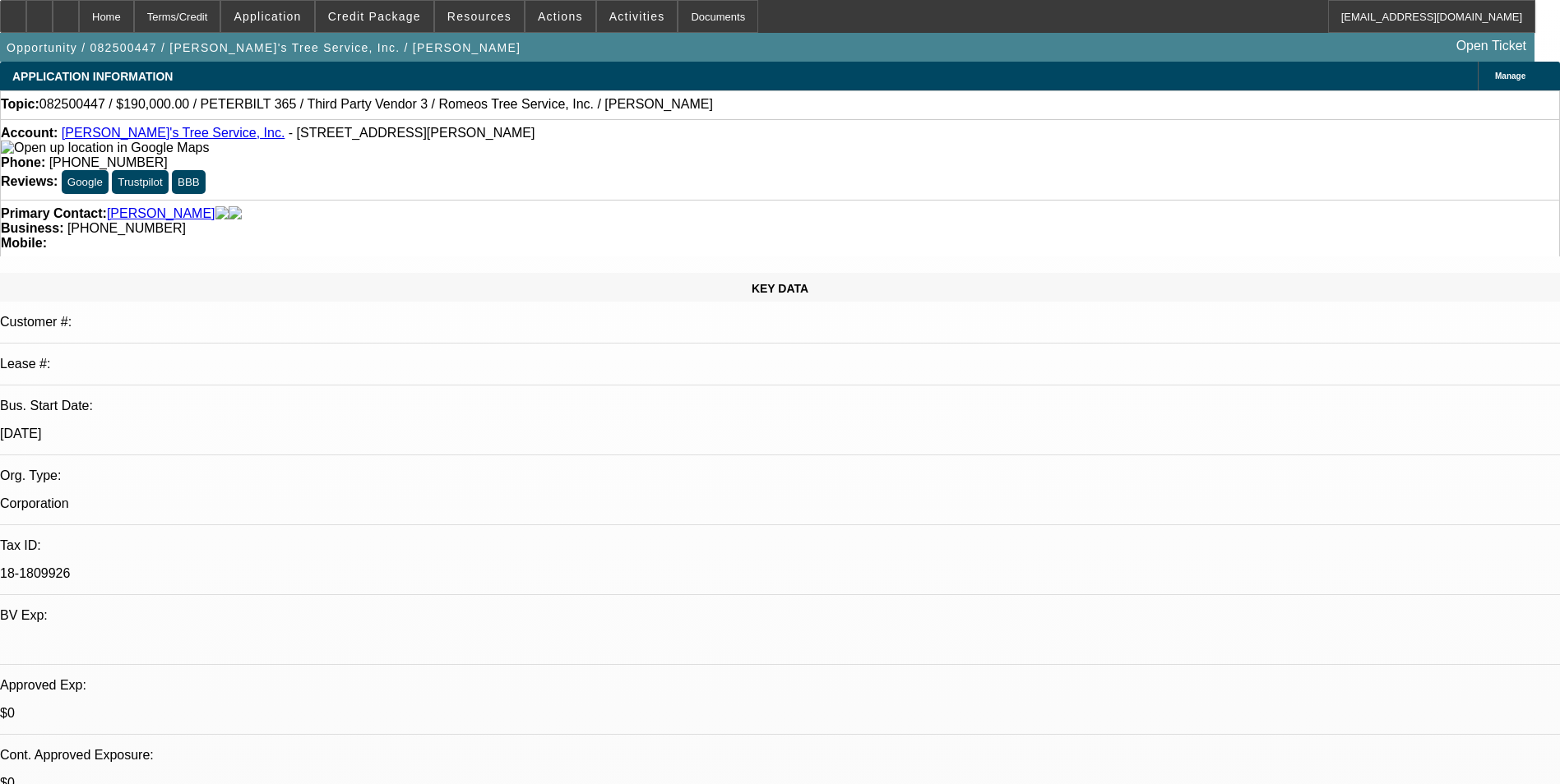
select select "0"
select select "3"
select select "0"
select select "6"
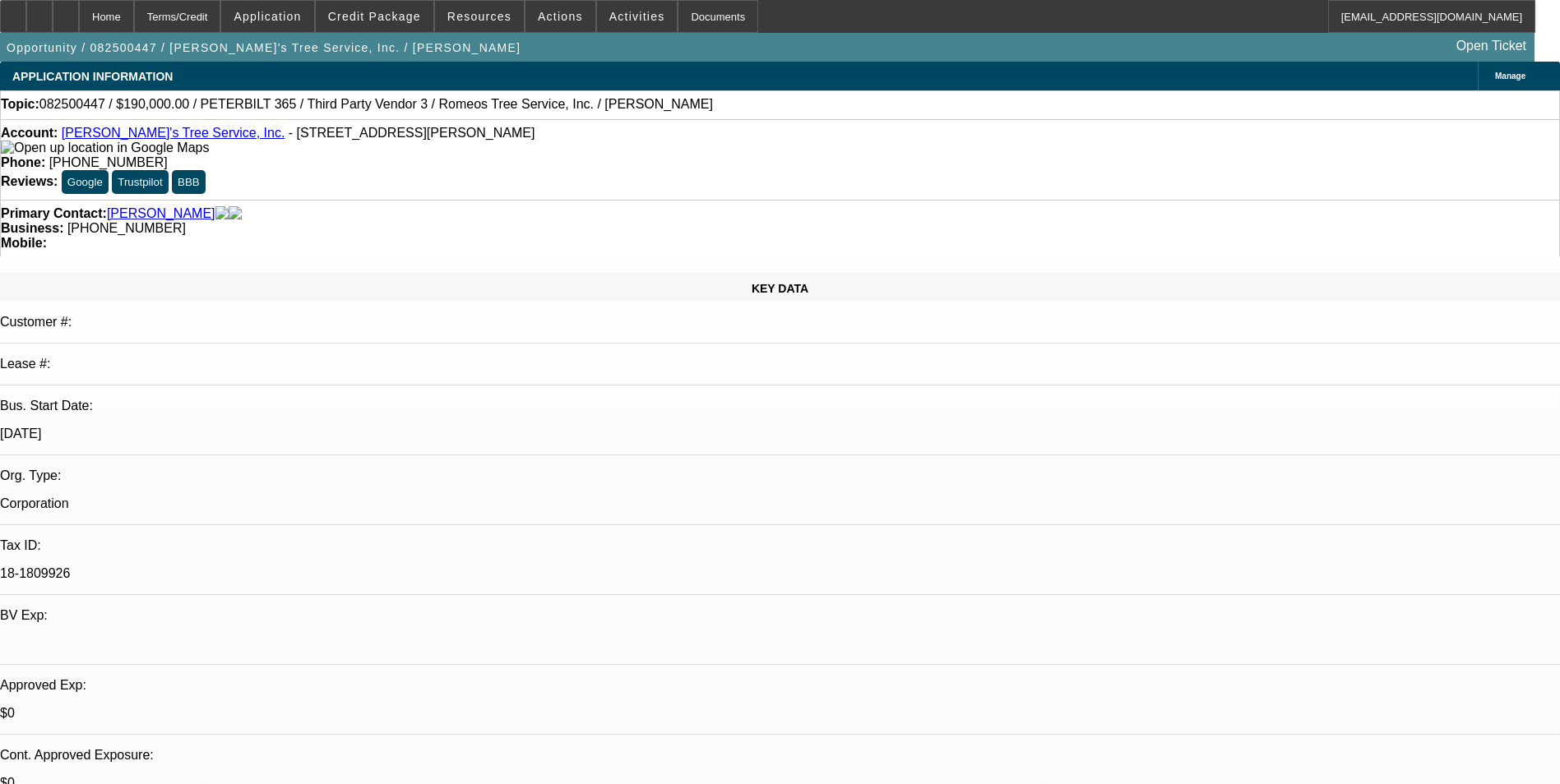
select select "0"
select select "3"
select select "0"
select select "6"
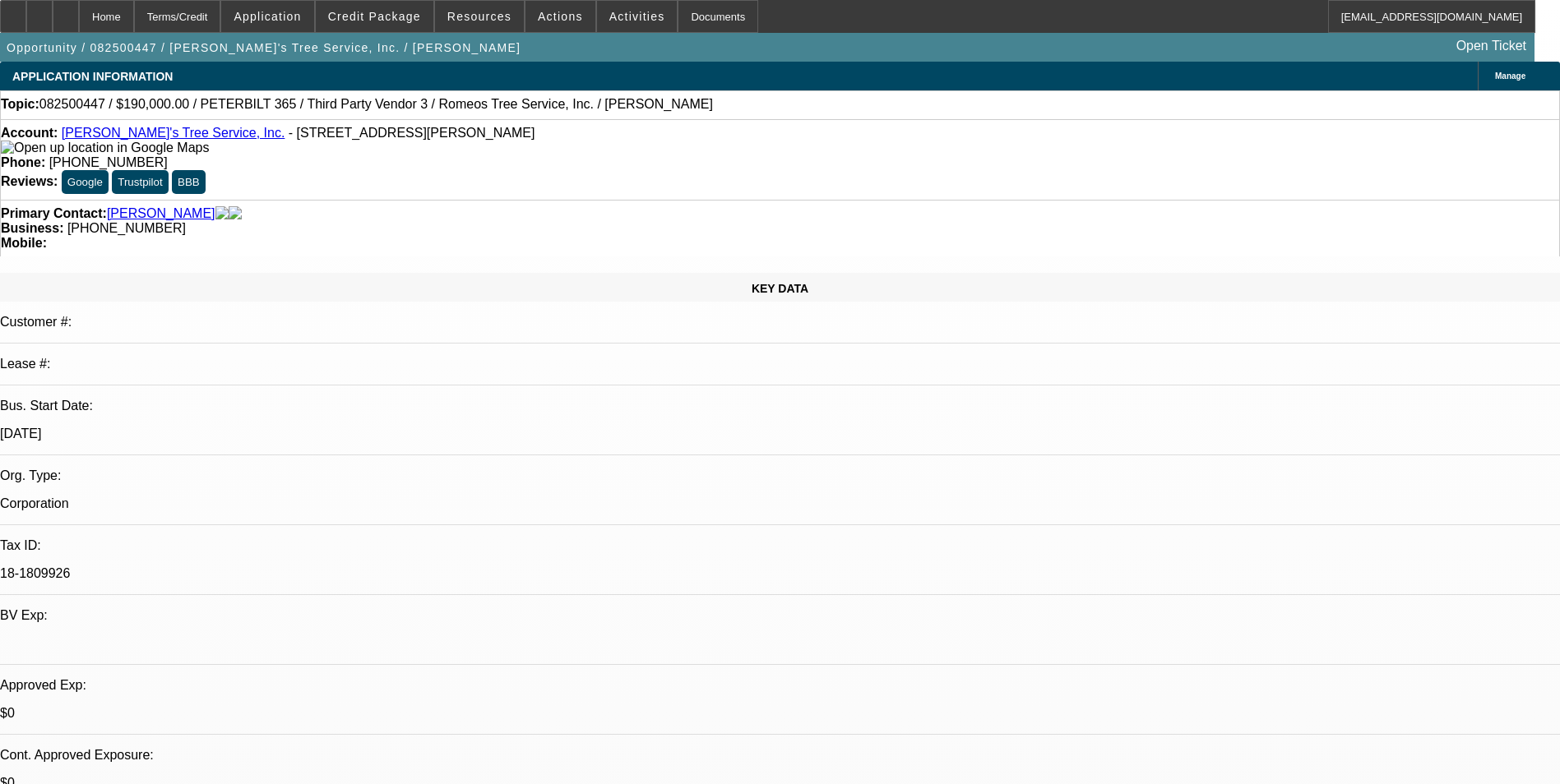
select select "0"
select select "2"
select select "0"
select select "6"
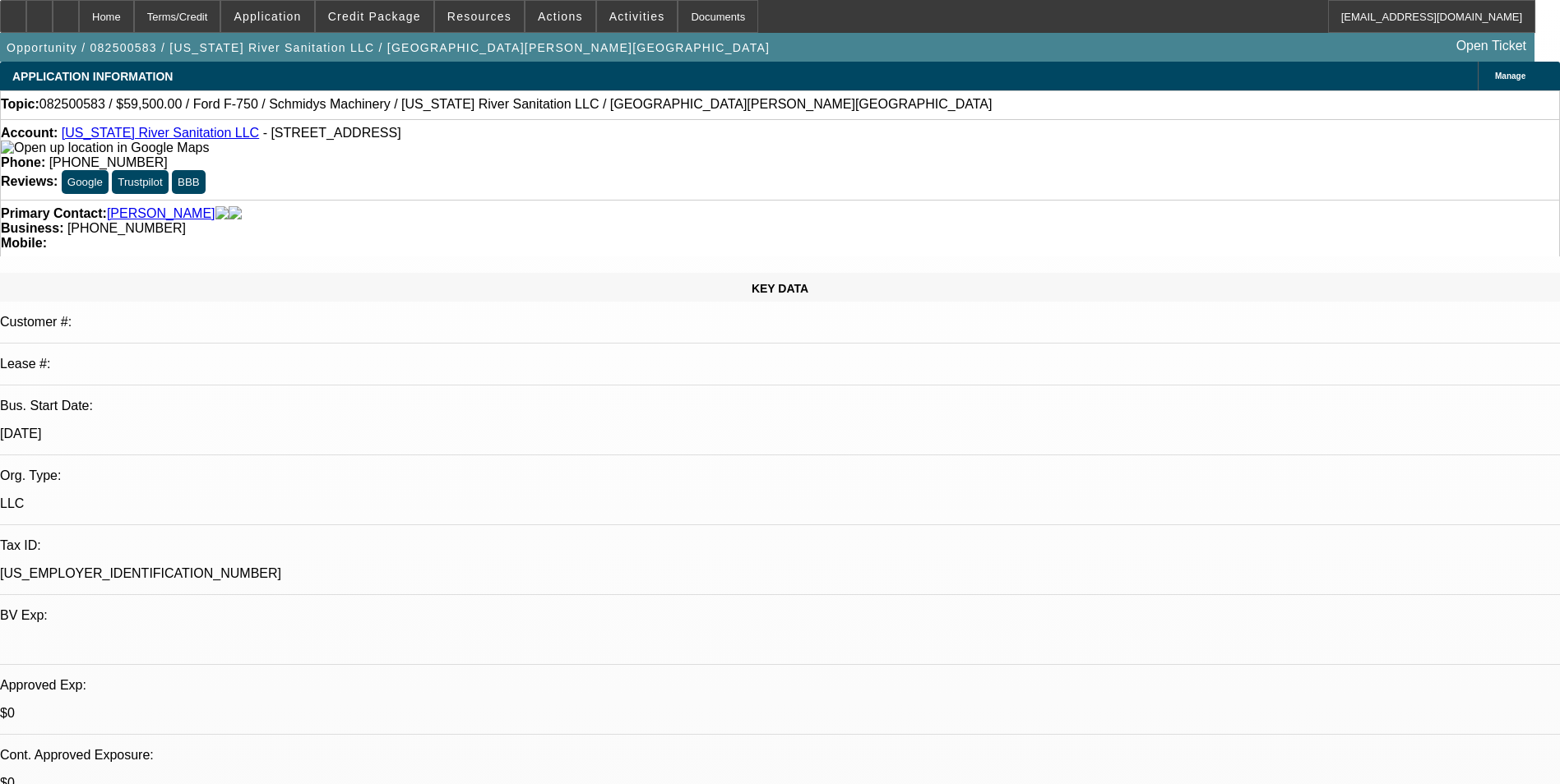
select select "0"
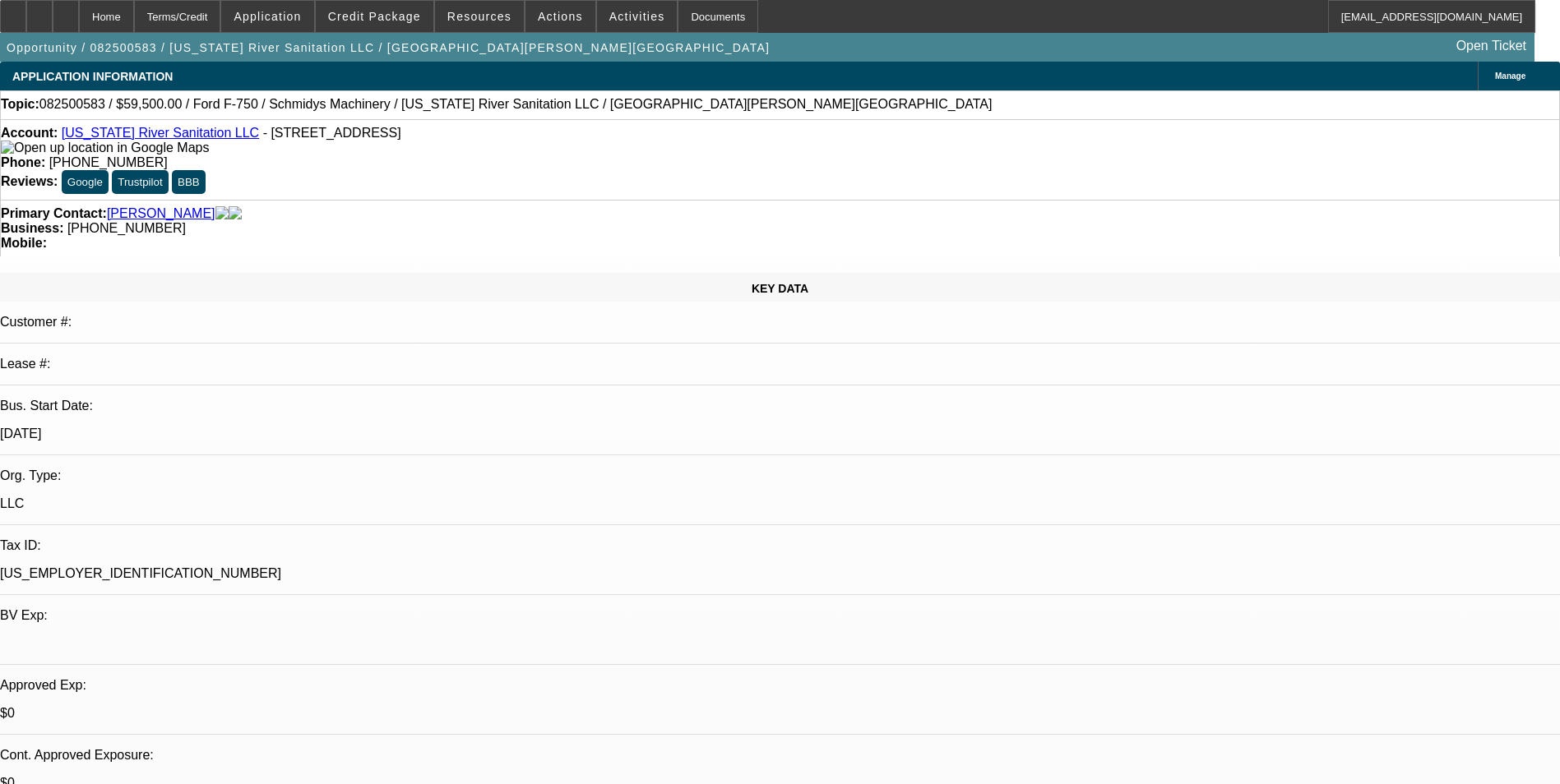
select select "0"
select select "1"
select select "6"
select select "1"
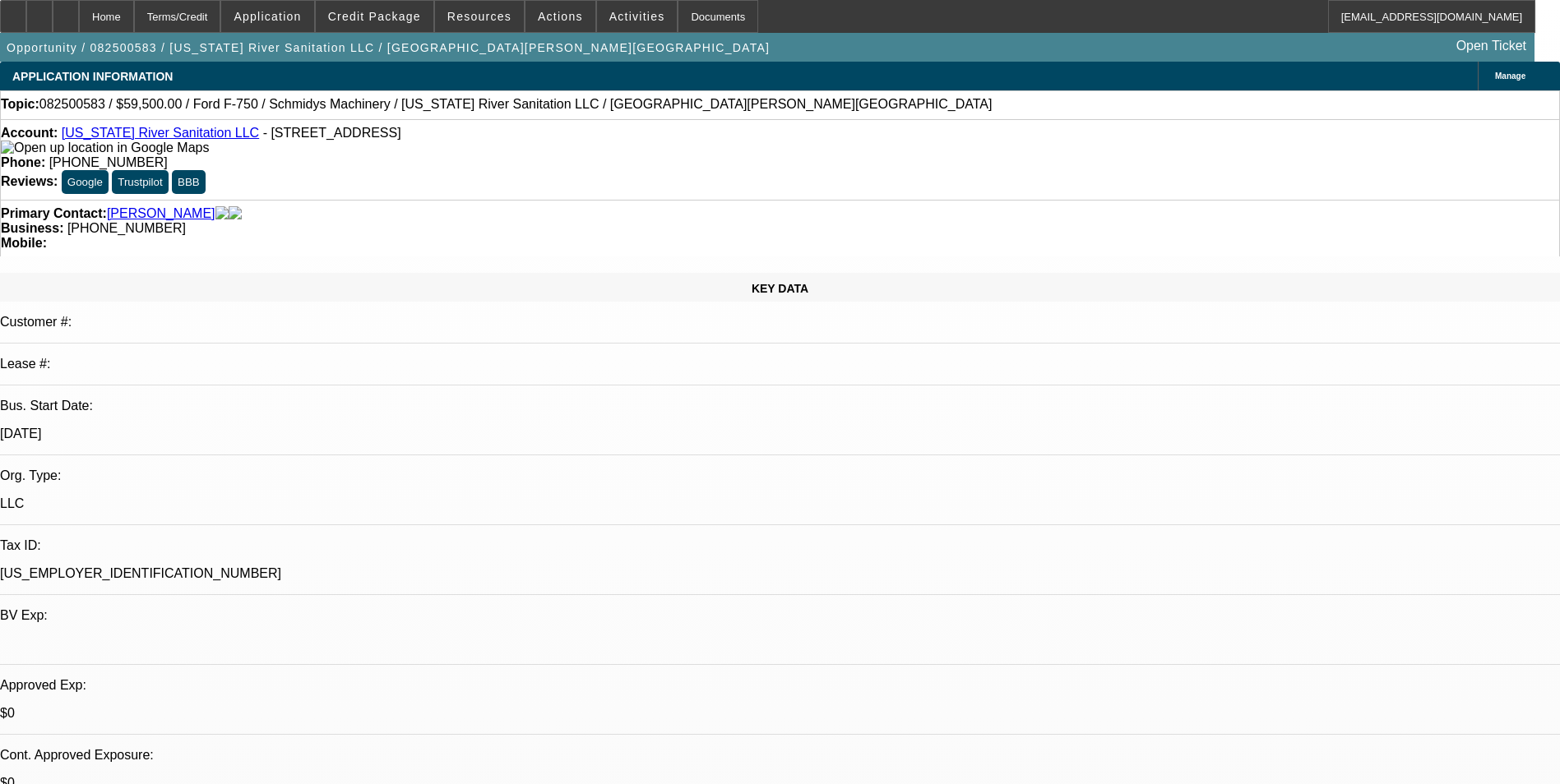
select select "1"
select select "6"
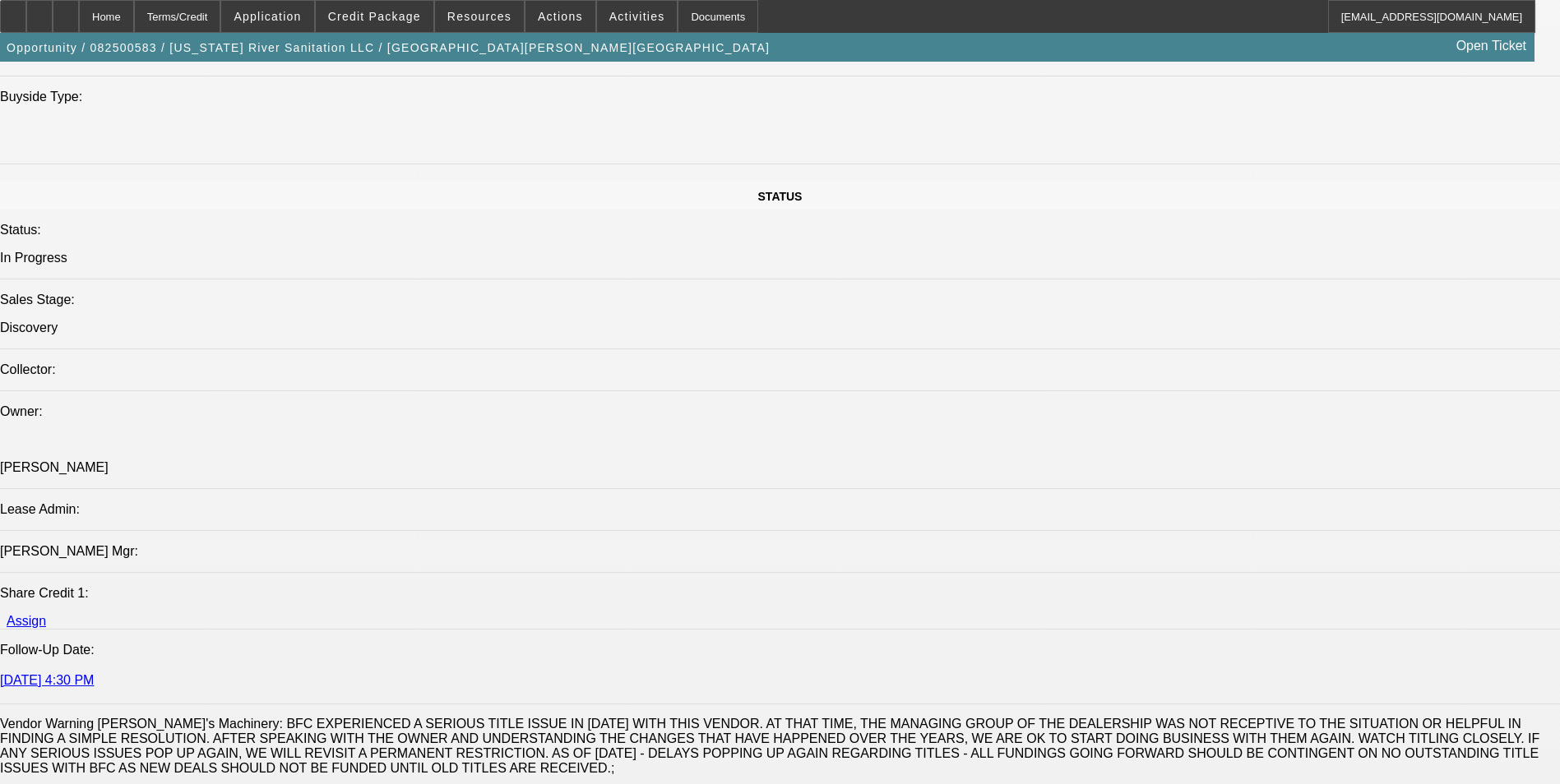
scroll to position [1233, 0]
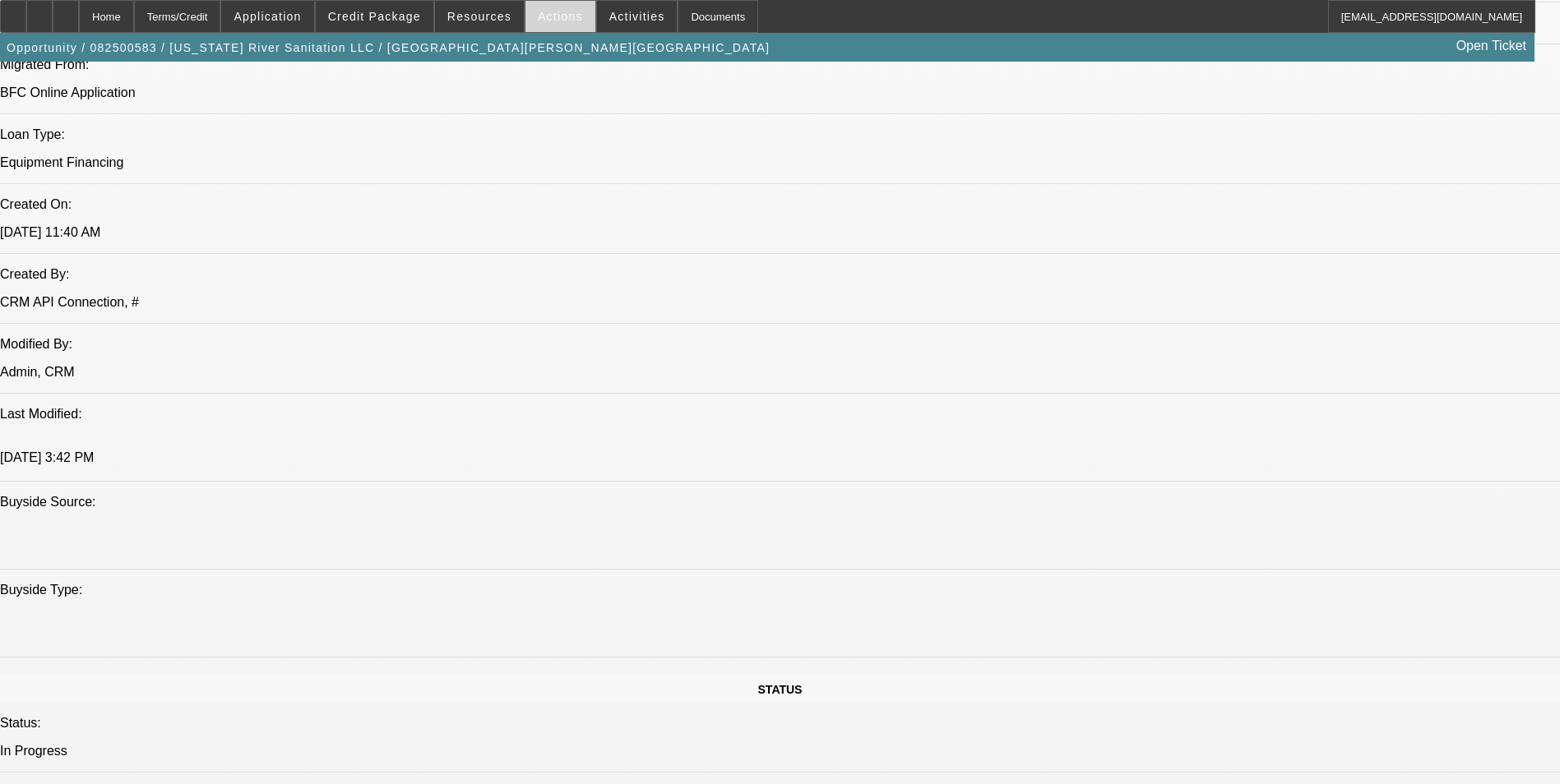
click at [538, 15] on span "Actions" at bounding box center [561, 16] width 45 height 13
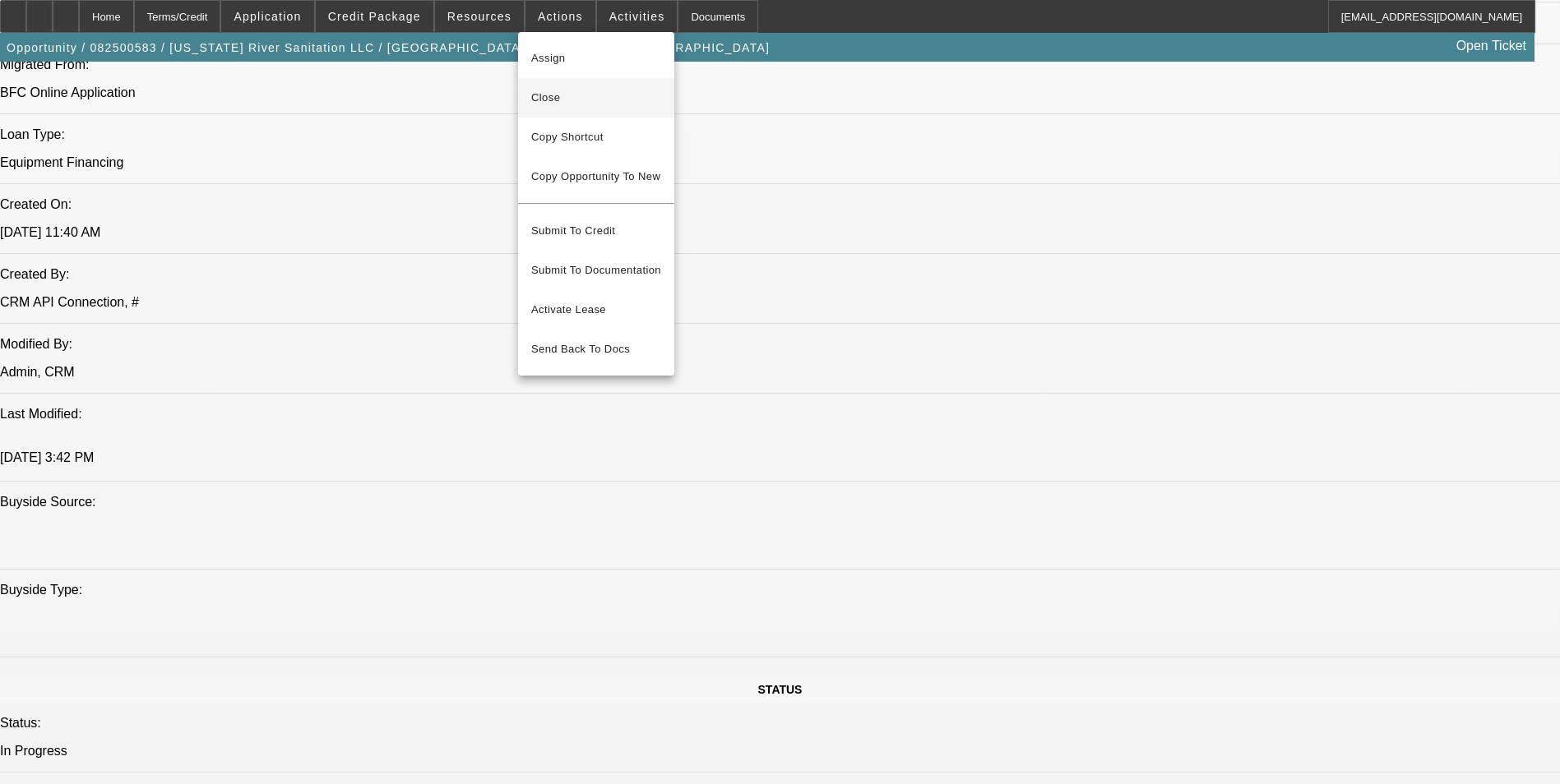
click at [547, 97] on span "Close" at bounding box center [596, 97] width 130 height 20
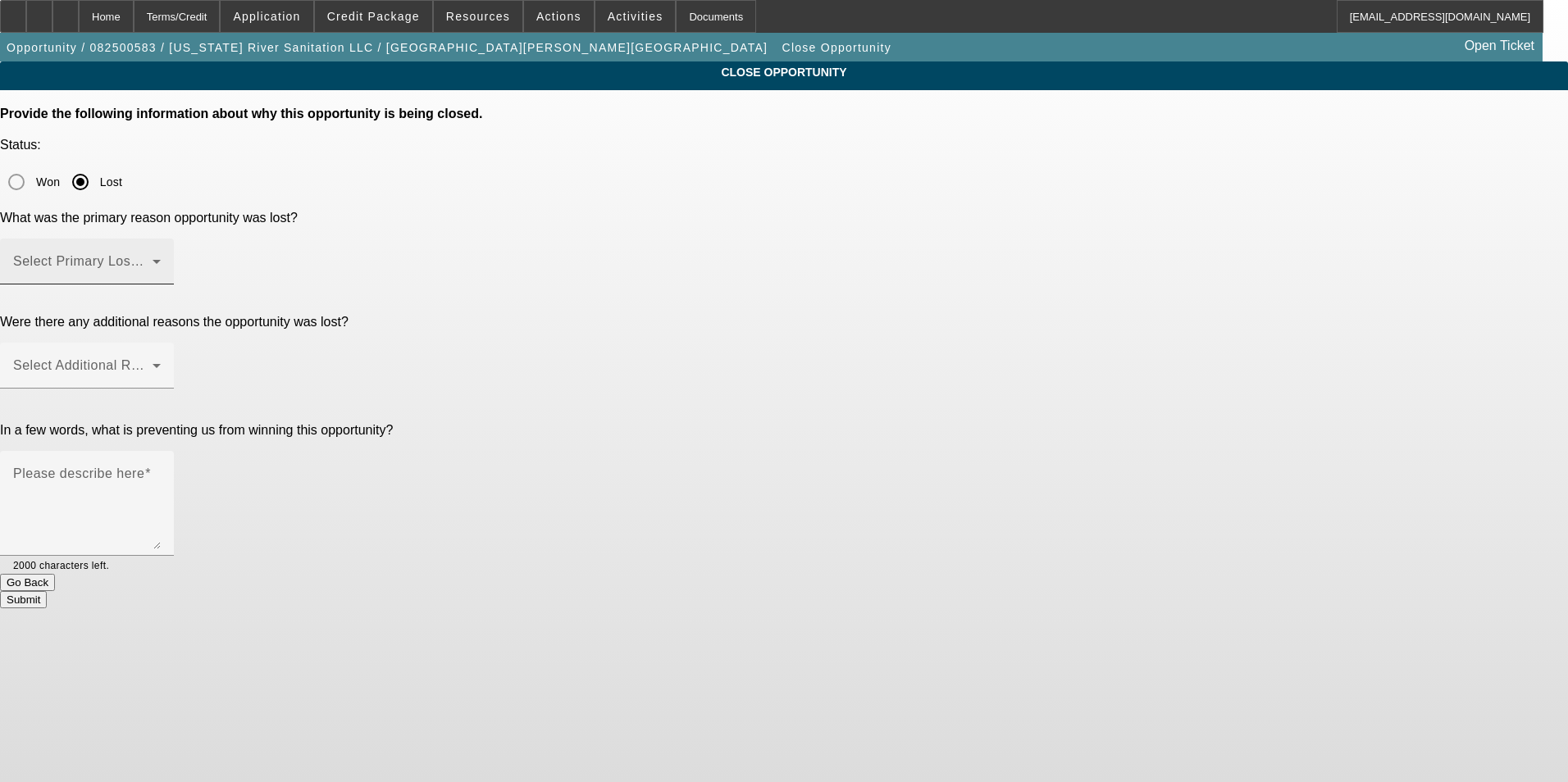
click at [186, 254] on mat-label "Select Primary Lost Reason" at bounding box center [100, 261] width 173 height 14
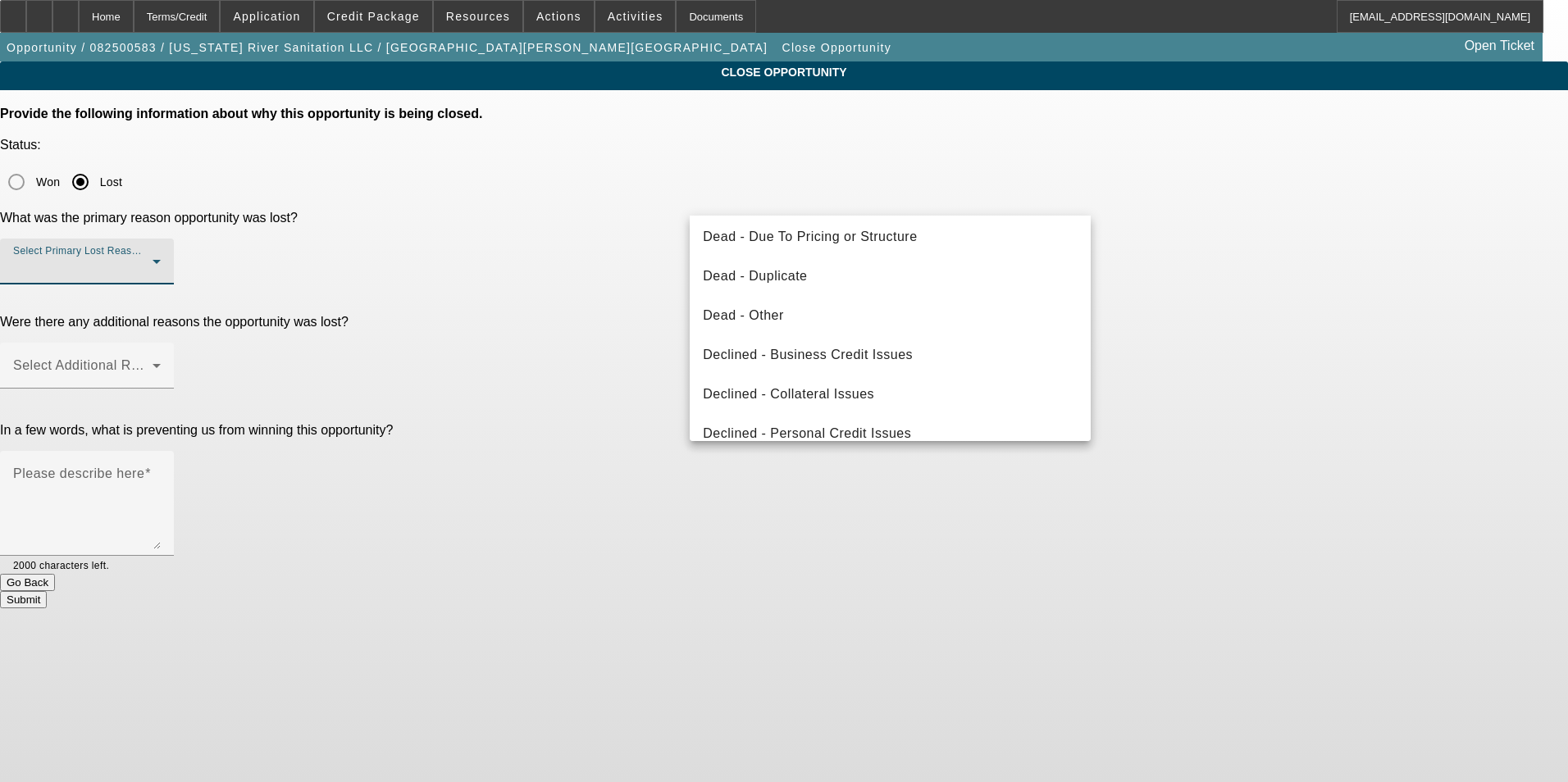
scroll to position [164, 0]
click at [853, 437] on span "Declined - Personal Credit Issues" at bounding box center [807, 432] width 208 height 20
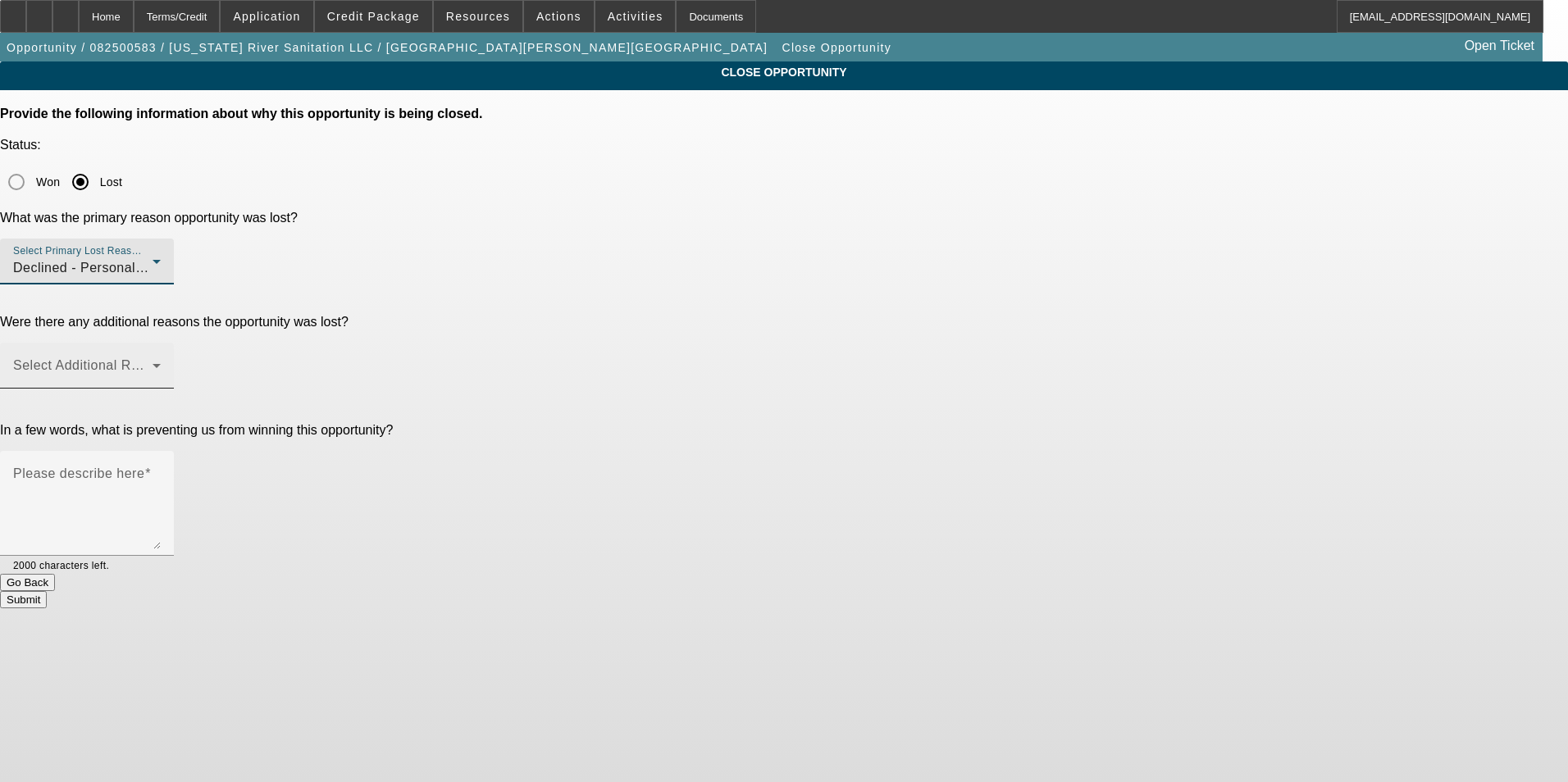
click at [152, 362] on span at bounding box center [83, 372] width 139 height 20
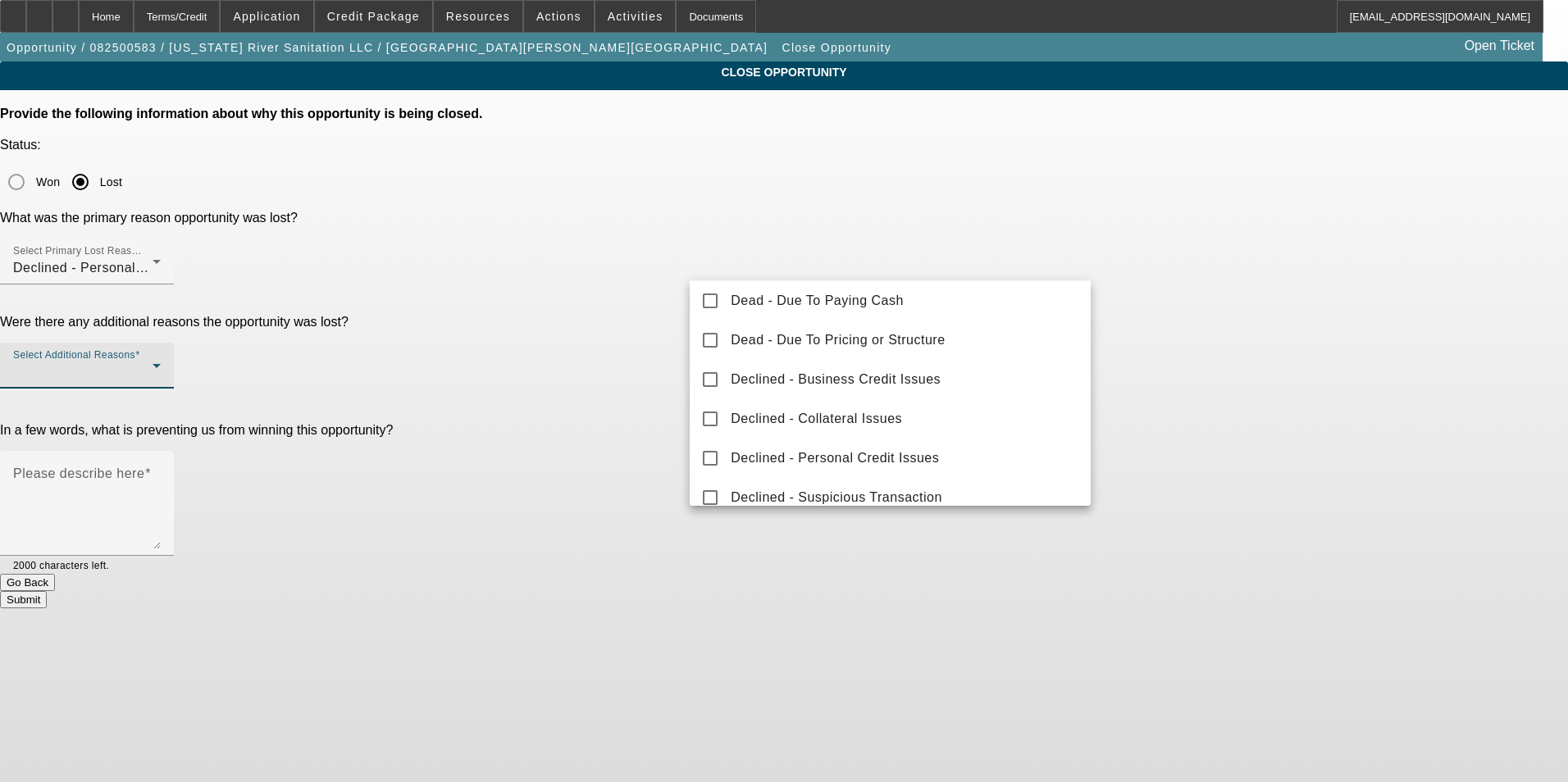
scroll to position [164, 0]
click at [885, 375] on span "Declined - Business Credit Issues" at bounding box center [835, 378] width 210 height 20
drag, startPoint x: 603, startPoint y: 386, endPoint x: 622, endPoint y: 382, distance: 19.4
click at [604, 386] on div at bounding box center [784, 391] width 1568 height 782
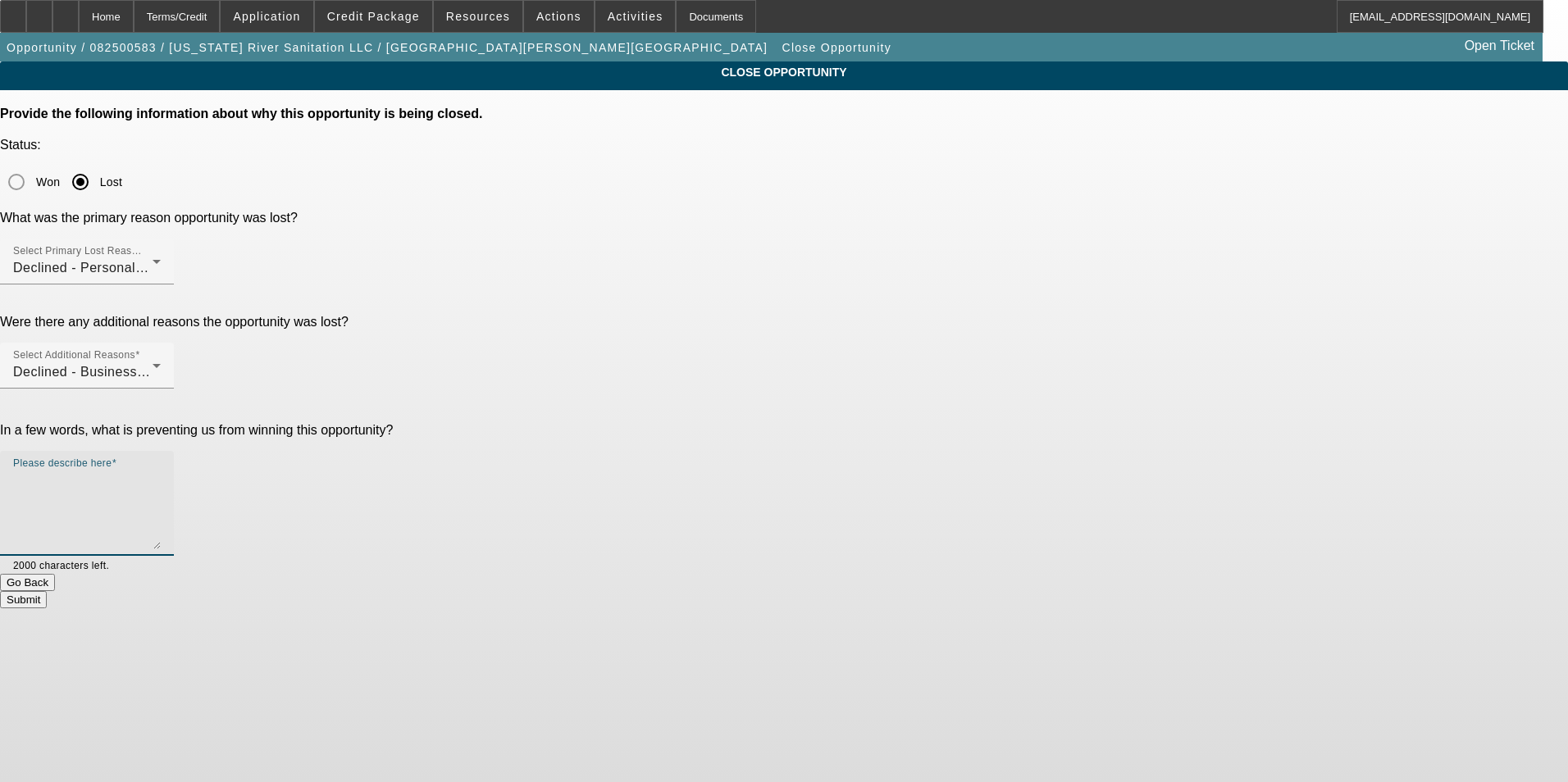
click at [161, 471] on textarea "Please describe here" at bounding box center [87, 510] width 148 height 79
type textarea "-"
click at [47, 591] on button "Submit" at bounding box center [24, 599] width 47 height 17
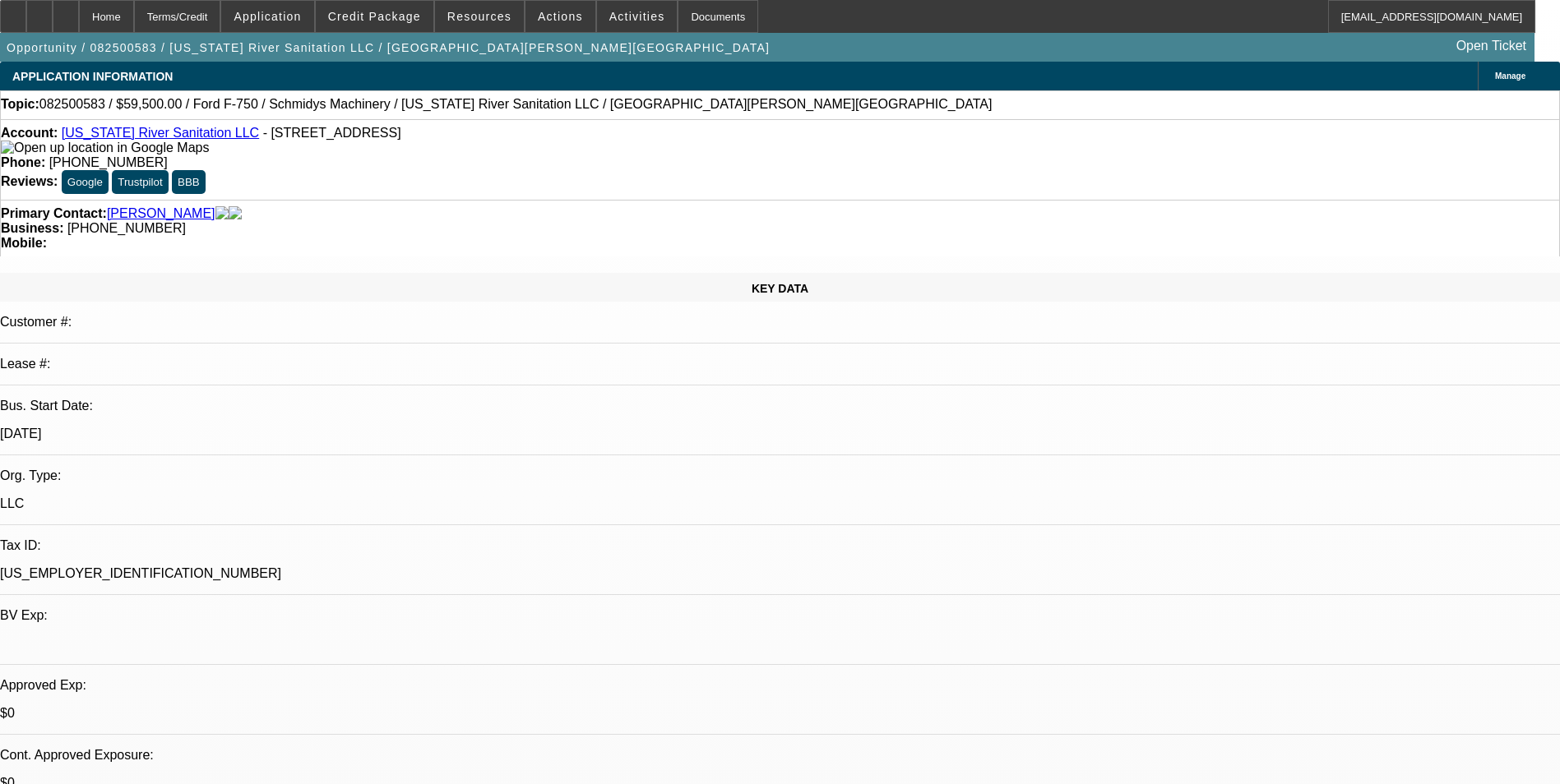
select select "0"
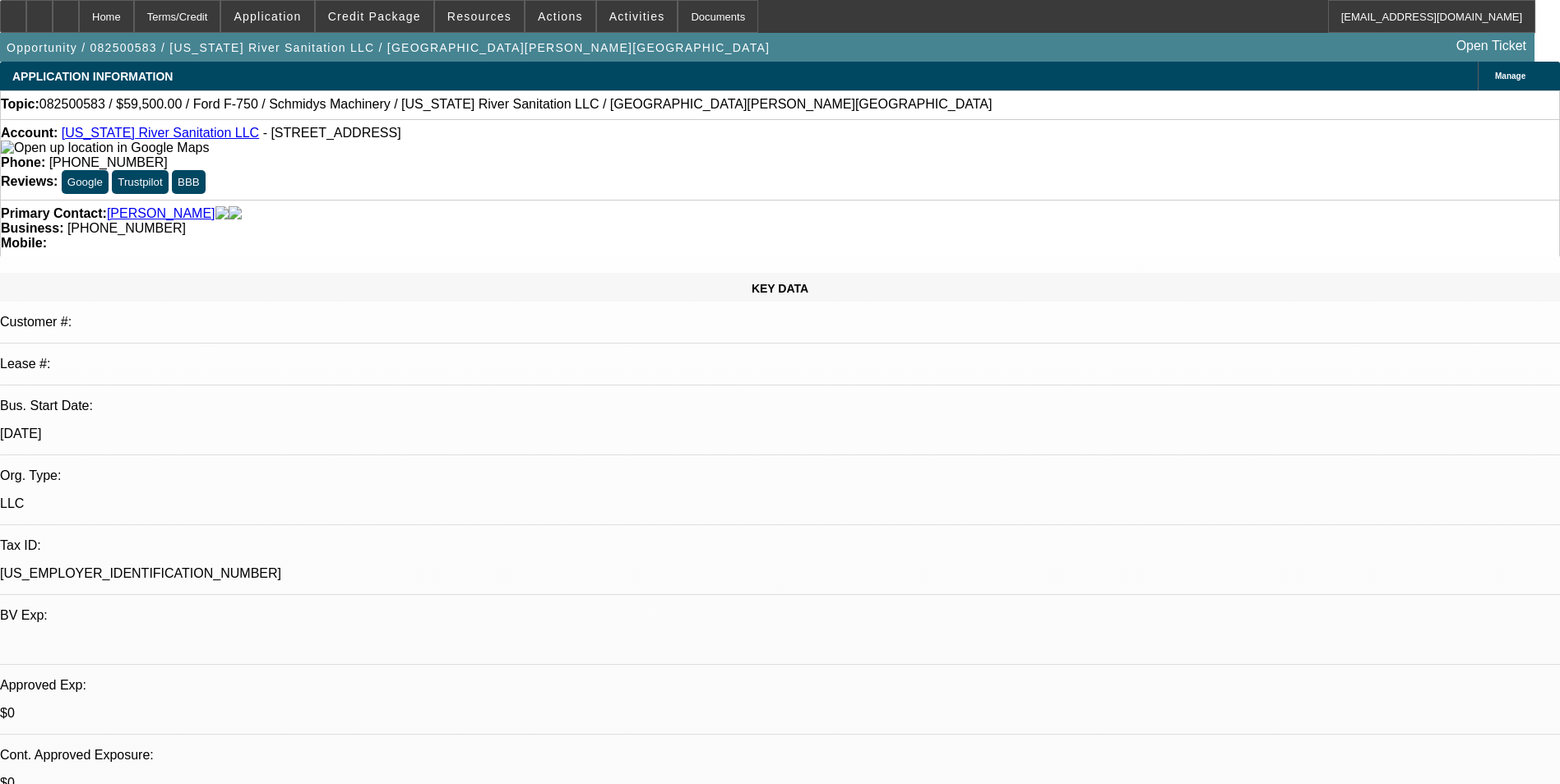
select select "0"
select select "1"
select select "6"
select select "1"
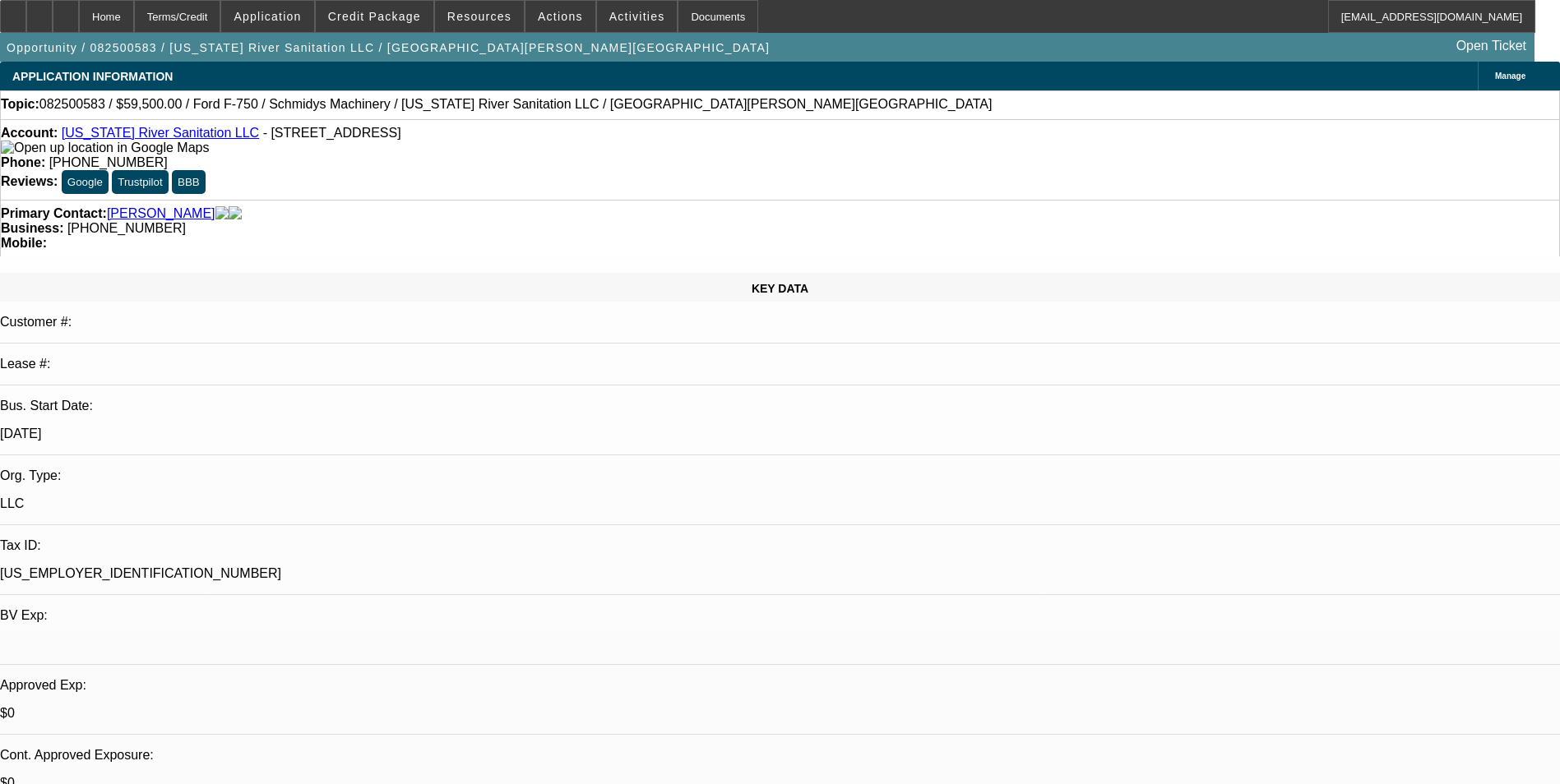
select select "1"
select select "6"
